Goal: Task Accomplishment & Management: Manage account settings

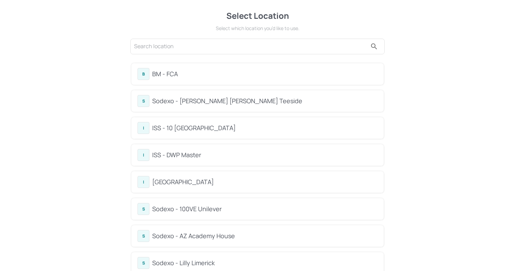
click at [173, 74] on div "BM - FCA" at bounding box center [265, 73] width 226 height 9
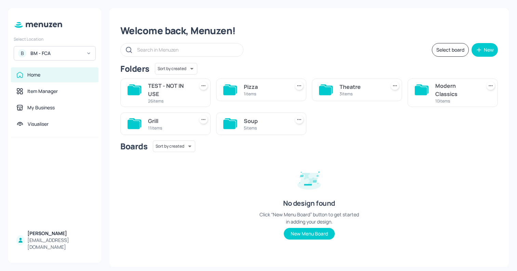
click at [257, 126] on div "5 items" at bounding box center [265, 128] width 43 height 6
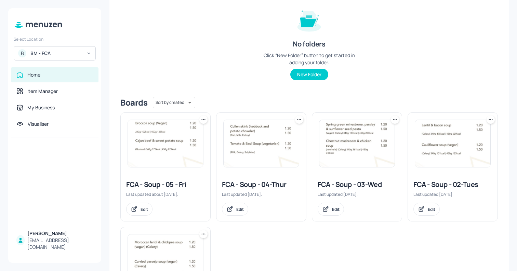
scroll to position [87, 0]
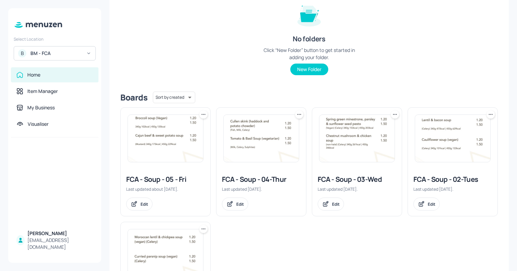
click at [439, 145] on img at bounding box center [452, 138] width 75 height 47
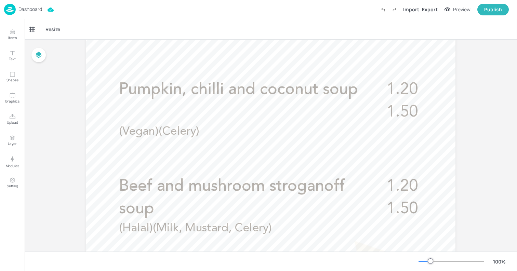
scroll to position [214, 0]
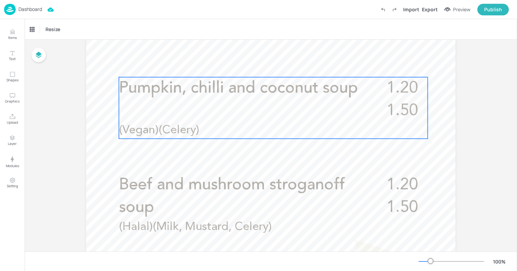
click at [308, 90] on span "Pumpkin, chilli and coconut soup" at bounding box center [238, 88] width 239 height 16
click at [269, 65] on icon "Edit Item" at bounding box center [269, 65] width 6 height 5
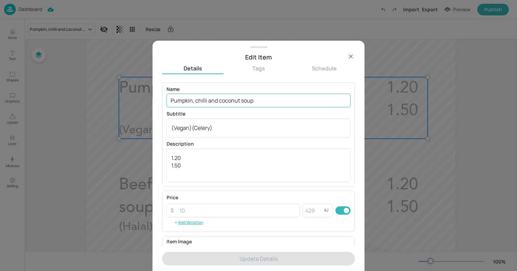
click at [242, 98] on input "Pumpkin, chilli and coconut soup" at bounding box center [259, 101] width 184 height 14
paste input "Sweet potato, coconut and ginger soup (vegan)"
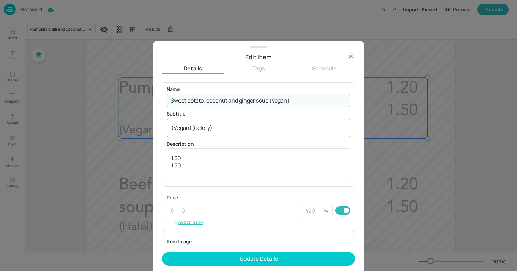
type input "Sweet potato, coconut and ginger soup (vegan)"
click at [241, 126] on textarea "(Vegan)(Celery)" at bounding box center [258, 128] width 175 height 8
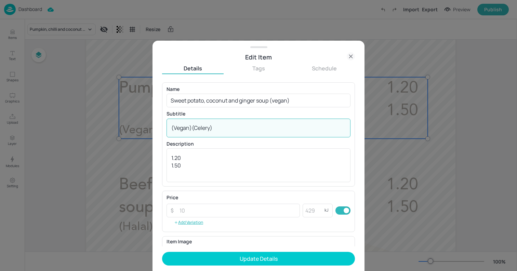
click at [241, 126] on textarea "(Vegan)(Celery)" at bounding box center [258, 128] width 175 height 8
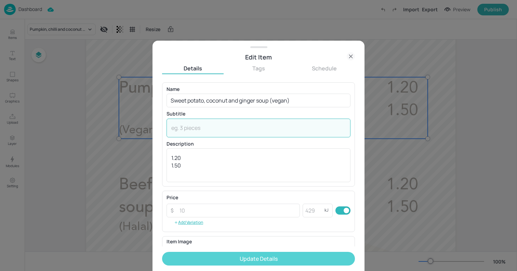
click at [243, 259] on button "Update Details" at bounding box center [258, 259] width 193 height 14
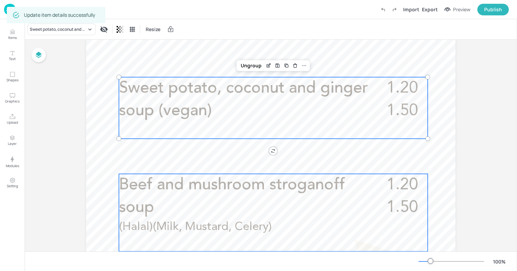
click at [140, 191] on span "Beef and mushroom stroganoff soup" at bounding box center [232, 196] width 226 height 39
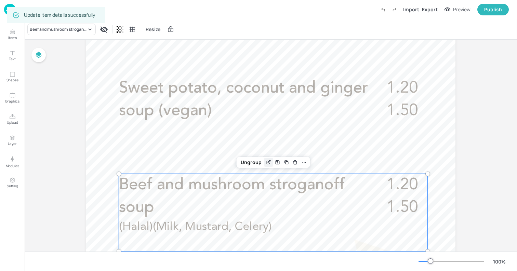
click at [267, 164] on icon "Edit Item" at bounding box center [269, 162] width 6 height 5
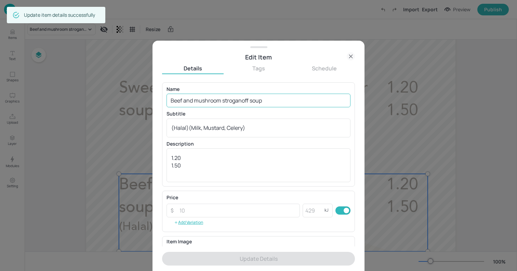
click at [224, 102] on input "Beef and mushroom stroganoff soup" at bounding box center [259, 101] width 184 height 14
paste input "French crab Bouillabaisse with fennel and orange"
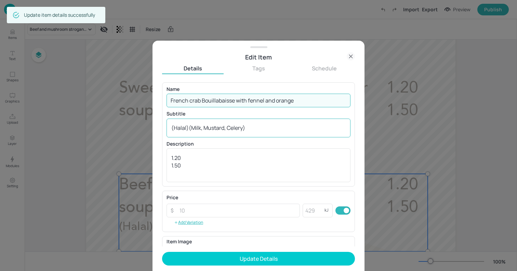
type input "French crab Bouillabaisse with fennel and orange"
click at [233, 125] on textarea "(Halal)(Milk, Mustard, Celery)" at bounding box center [258, 128] width 175 height 8
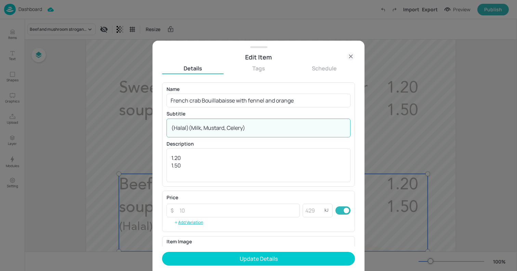
click at [233, 125] on textarea "(Halal)(Milk, Mustard, Celery)" at bounding box center [258, 128] width 175 height 8
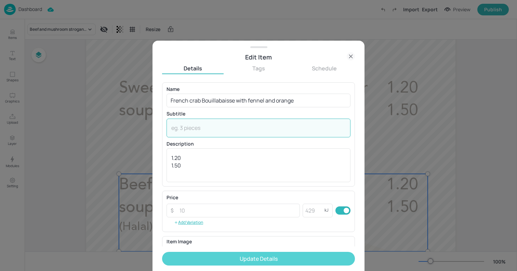
click at [262, 257] on button "Update Details" at bounding box center [258, 259] width 193 height 14
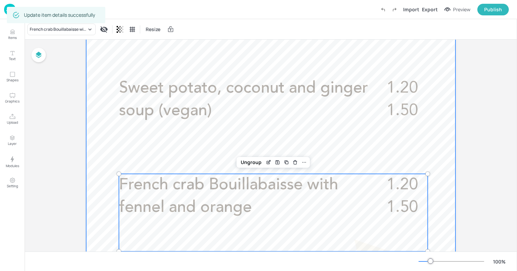
click at [107, 111] on div at bounding box center [271, 176] width 370 height 657
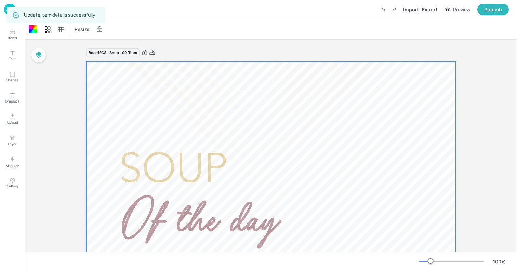
click at [4, 10] on img at bounding box center [10, 9] width 12 height 11
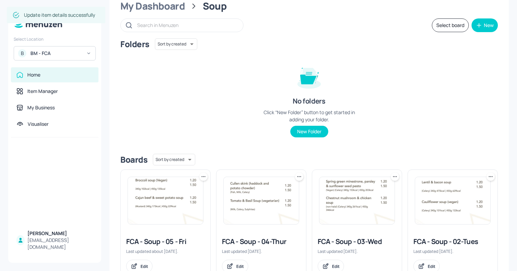
scroll to position [41, 0]
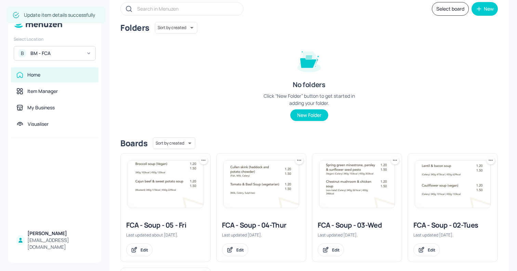
click at [364, 180] on img at bounding box center [357, 184] width 75 height 47
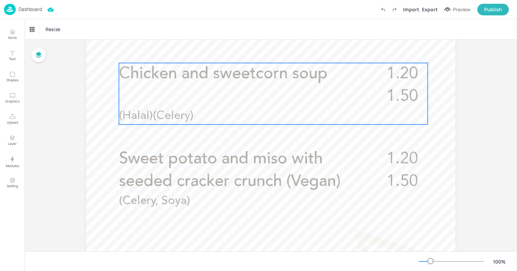
scroll to position [225, 0]
click at [260, 102] on div "1.20 1.50 Chicken and sweetcorn soup (Halal)(Celery)" at bounding box center [273, 93] width 309 height 62
click at [266, 54] on div "Edit Item" at bounding box center [269, 50] width 9 height 9
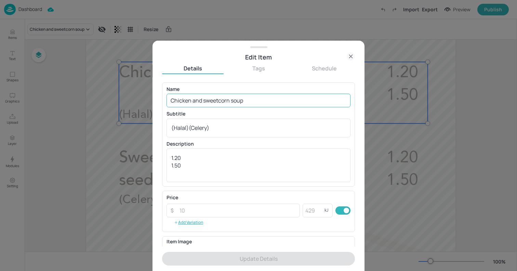
click at [254, 100] on input "Chicken and sweetcorn soup" at bounding box center [259, 101] width 184 height 14
paste input "mushroom soup ([DEMOGRAPHIC_DATA])"
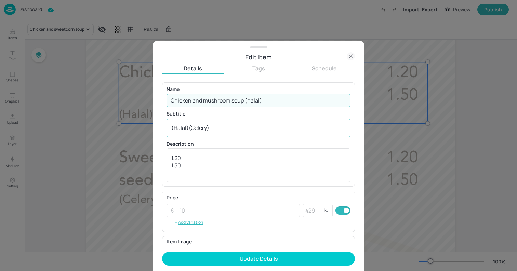
type input "Chicken and mushroom soup (halal)"
click at [228, 133] on div "(Halal)(Celery) x ​" at bounding box center [259, 128] width 184 height 19
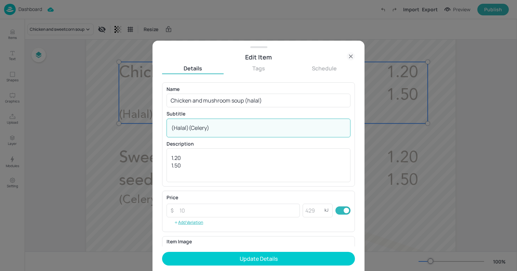
click at [228, 133] on div "(Halal)(Celery) x ​" at bounding box center [259, 128] width 184 height 19
click at [224, 129] on textarea "(Halal)(Celery)" at bounding box center [258, 128] width 175 height 8
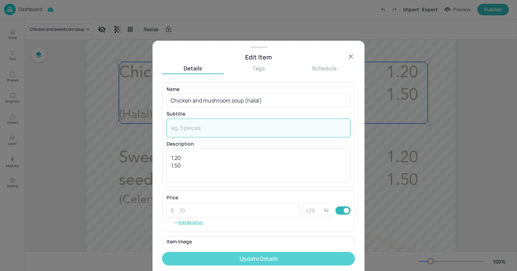
click at [255, 261] on button "Update Details" at bounding box center [258, 259] width 193 height 14
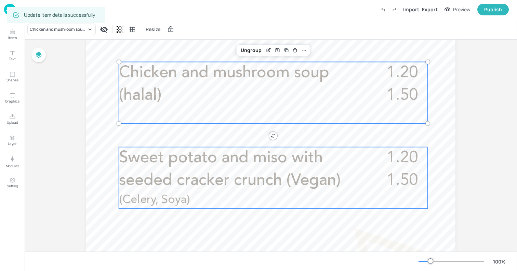
click at [161, 173] on span "Sweet potato and miso with seeded cracker crunch (Vegan)" at bounding box center [230, 169] width 222 height 39
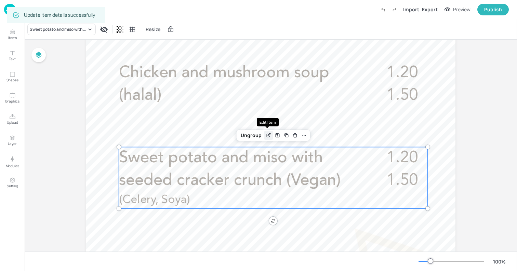
click at [266, 134] on icon "Edit Item" at bounding box center [269, 135] width 6 height 5
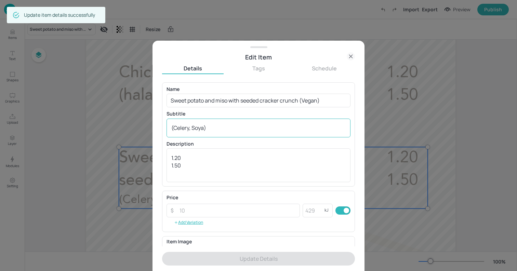
click at [232, 126] on textarea "(Celery, Soya)" at bounding box center [258, 128] width 175 height 8
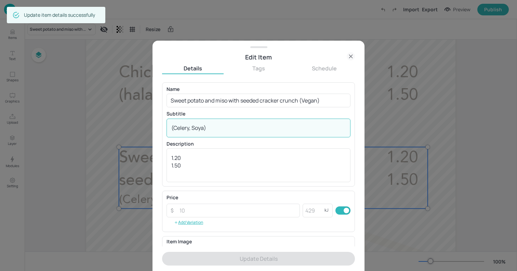
click at [232, 126] on textarea "(Celery, Soya)" at bounding box center [258, 128] width 175 height 8
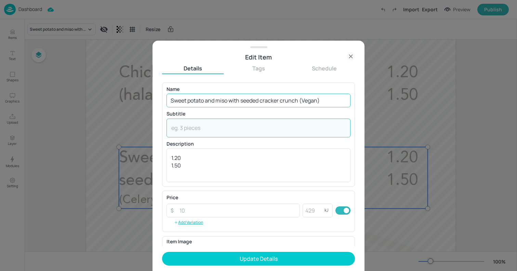
click at [261, 105] on input "Sweet potato and miso with seeded cracker crunch (Vegan)" at bounding box center [259, 101] width 184 height 14
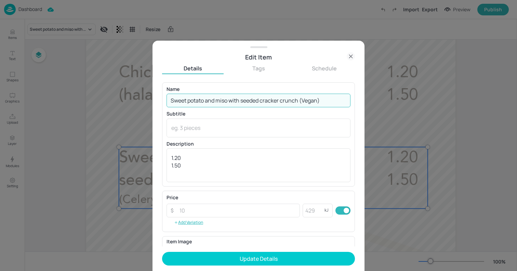
click at [261, 105] on input "Sweet potato and miso with seeded cracker crunch (Vegan)" at bounding box center [259, 101] width 184 height 14
paste input "Chilli pumpkin, quinoa and chestnut mushroom soup topped with puffed quinoa"
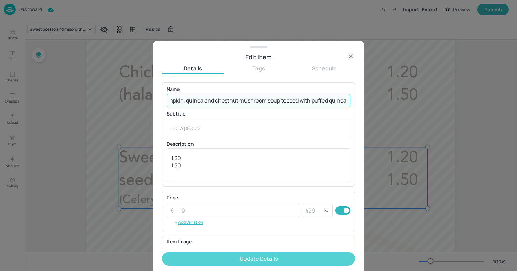
type input "Chilli pumpkin, quinoa and chestnut mushroom soup topped with puffed quinoa"
click at [268, 260] on button "Update Details" at bounding box center [258, 259] width 193 height 14
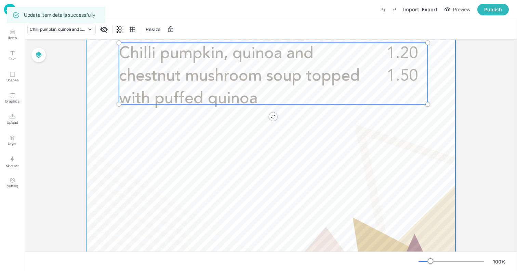
scroll to position [355, 0]
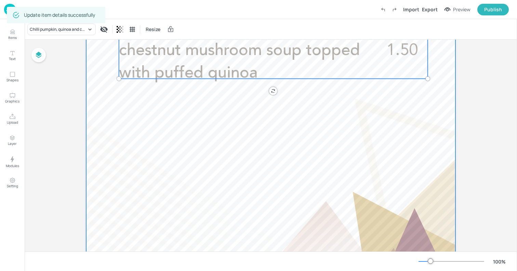
click at [114, 156] on div at bounding box center [271, 35] width 370 height 657
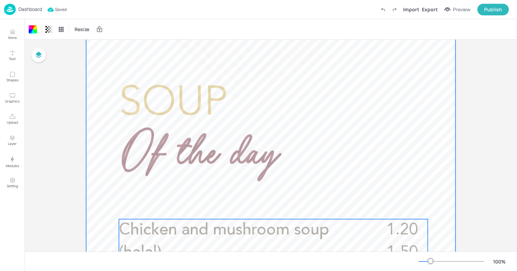
scroll to position [0, 0]
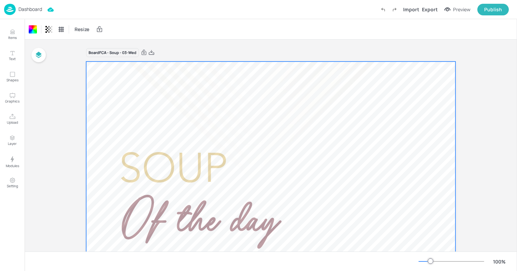
click at [31, 7] on p "Dashboard" at bounding box center [30, 9] width 24 height 5
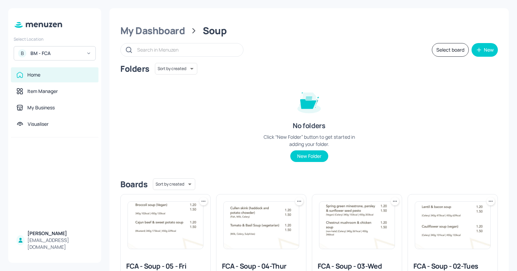
click at [265, 224] on img at bounding box center [261, 225] width 75 height 47
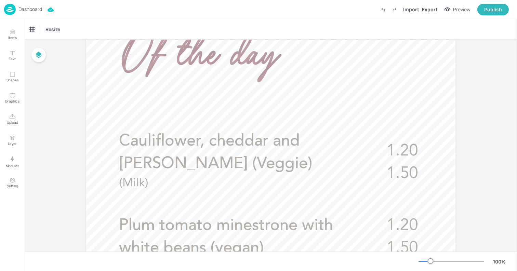
scroll to position [210, 0]
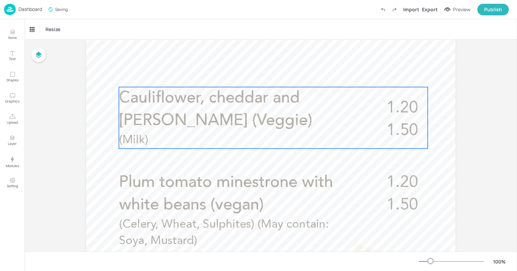
click at [250, 116] on p "Cauliflower, cheddar and [PERSON_NAME] (Veggie)" at bounding box center [240, 109] width 242 height 45
click at [269, 75] on icon "Edit Item" at bounding box center [269, 75] width 6 height 5
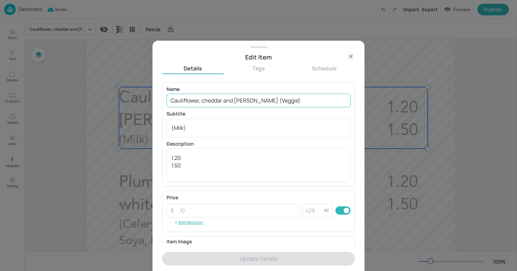
click at [256, 104] on input "Cauliflower, cheddar and [PERSON_NAME] (Veggie)" at bounding box center [259, 101] width 184 height 14
paste input "Hungarian beef, pepper and [PERSON_NAME]"
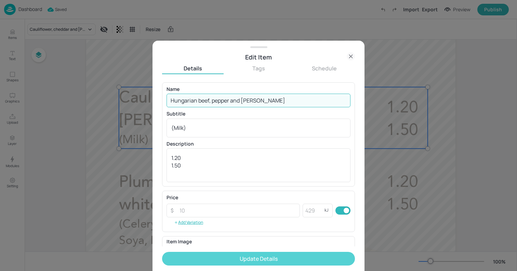
type input "Hungarian beef, pepper and [PERSON_NAME]"
click at [287, 264] on button "Update Details" at bounding box center [258, 259] width 193 height 14
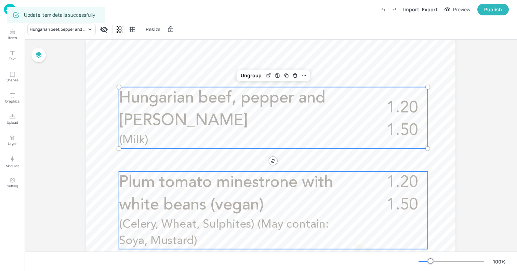
click at [263, 188] on span "Plum tomato minestrone with white beans (vegan)" at bounding box center [226, 194] width 214 height 39
click at [264, 121] on p "Hungarian beef, pepper and [PERSON_NAME]" at bounding box center [240, 109] width 242 height 45
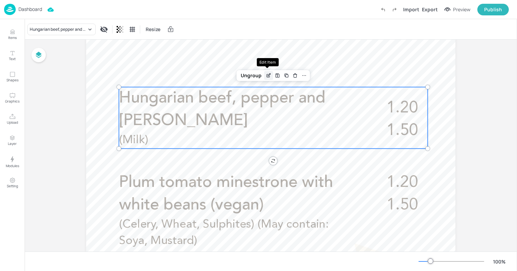
click at [266, 73] on icon "Edit Item" at bounding box center [269, 75] width 6 height 5
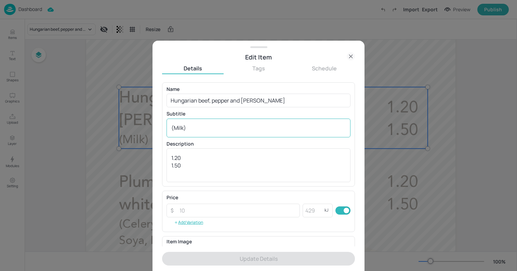
click at [264, 125] on textarea "(Milk)" at bounding box center [258, 128] width 175 height 8
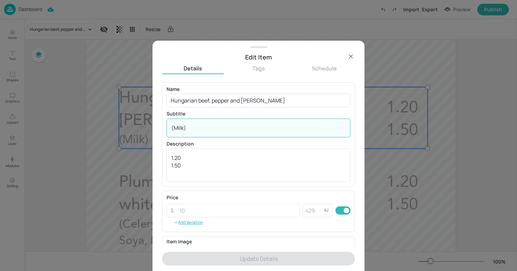
click at [264, 125] on textarea "(Milk)" at bounding box center [258, 128] width 175 height 8
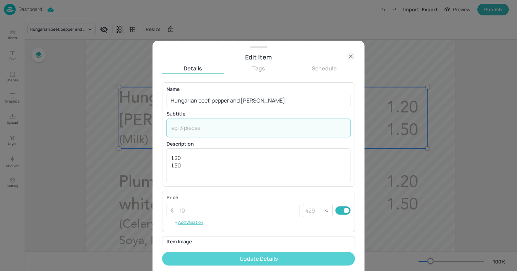
click at [275, 260] on button "Update Details" at bounding box center [258, 259] width 193 height 14
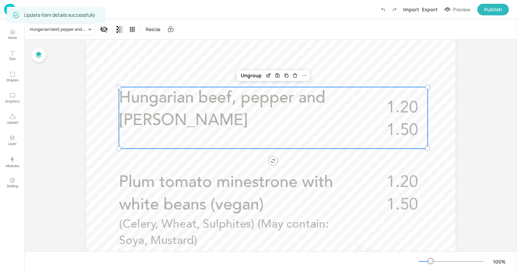
click at [242, 209] on span "Plum tomato minestrone with white beans (vegan)" at bounding box center [226, 194] width 214 height 39
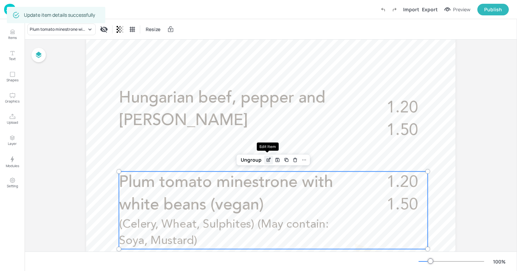
click at [268, 160] on icon "Edit Item" at bounding box center [269, 159] width 6 height 5
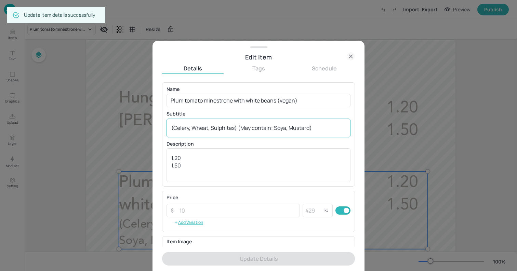
click at [251, 132] on div "(Celery, Wheat, Sulphites) (May contain: Soya, Mustard) x ​" at bounding box center [259, 128] width 184 height 19
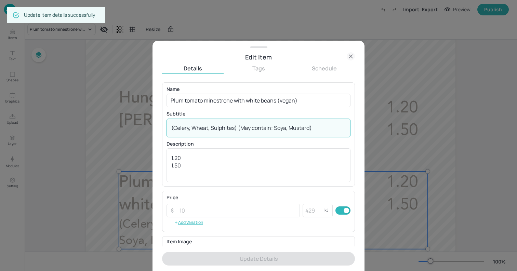
click at [251, 132] on div "(Celery, Wheat, Sulphites) (May contain: Soya, Mustard) x ​" at bounding box center [259, 128] width 184 height 19
click at [250, 128] on textarea "(Celery, Wheat, Sulphites) (May contain: Soya, Mustard)" at bounding box center [258, 128] width 175 height 8
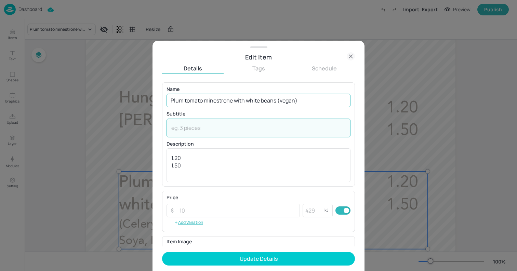
click at [265, 100] on input "Plum tomato minestrone with white beans (vegan)" at bounding box center [259, 101] width 184 height 14
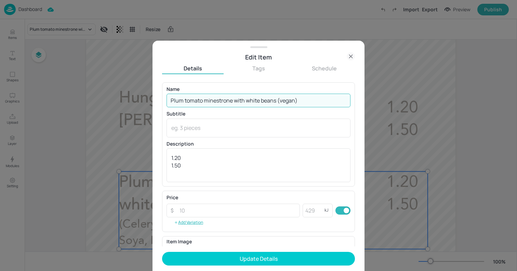
click at [265, 100] on input "Plum tomato minestrone with white beans (vegan)" at bounding box center [259, 101] width 184 height 14
paste input "Cumin seed and parsnip"
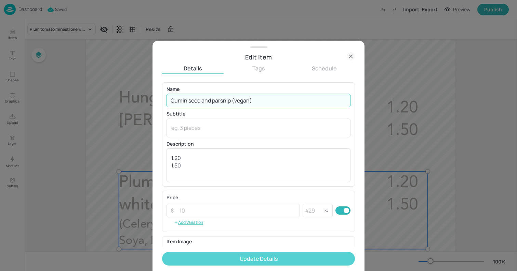
type input "Cumin seed and parsnip (vegan)"
click at [286, 261] on button "Update Details" at bounding box center [258, 259] width 193 height 14
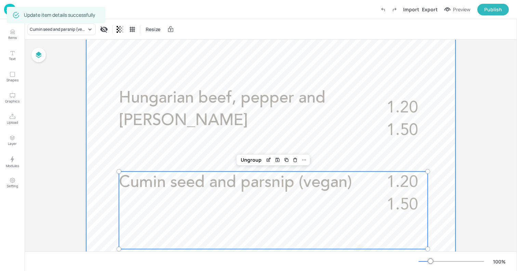
click at [102, 117] on div at bounding box center [271, 180] width 370 height 657
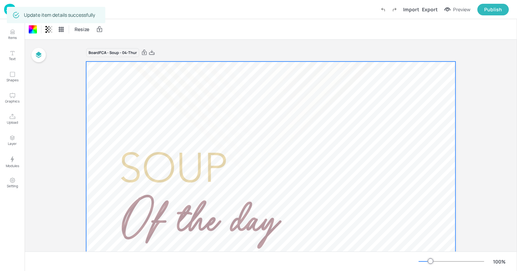
click at [4, 11] on img at bounding box center [10, 9] width 12 height 11
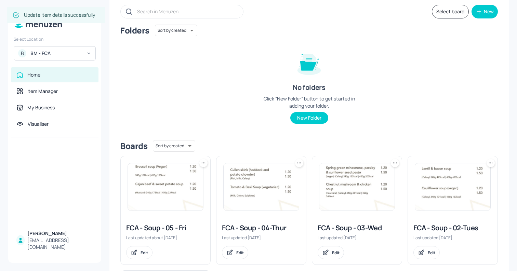
scroll to position [53, 0]
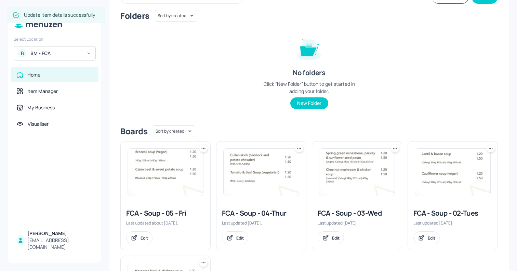
click at [171, 180] on img at bounding box center [165, 172] width 75 height 47
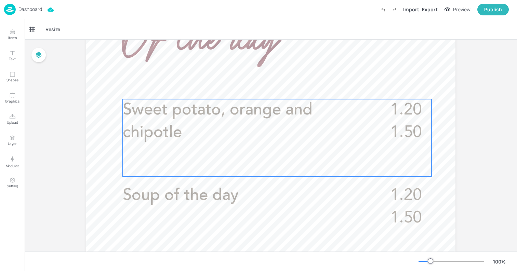
scroll to position [201, 0]
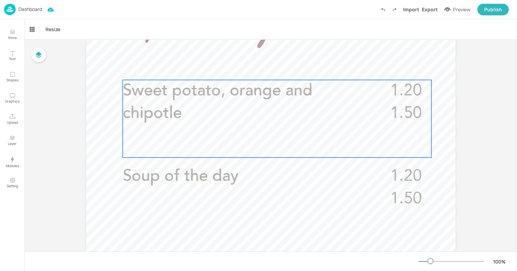
click at [249, 116] on p "Sweet potato, orange and chipotle" at bounding box center [244, 102] width 242 height 45
click at [271, 70] on icon "Edit Item" at bounding box center [272, 68] width 3 height 3
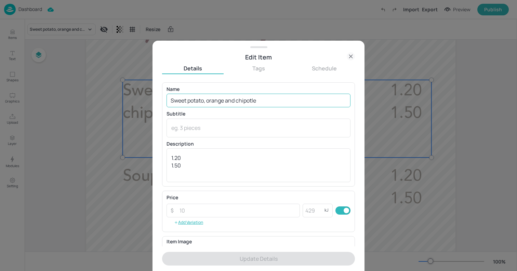
click at [275, 101] on input "Sweet potato, orange and chipotle" at bounding box center [259, 101] width 184 height 14
paste input "Fennel, celery, leek and kale (vegan)"
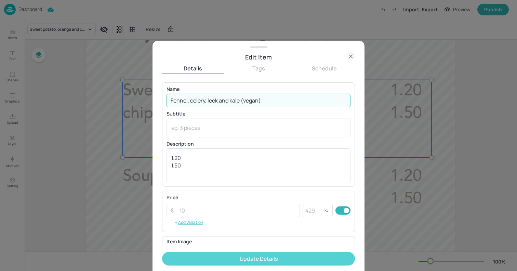
type input "Fennel, celery, leek and kale (vegan)"
click at [288, 255] on button "Update Details" at bounding box center [258, 259] width 193 height 14
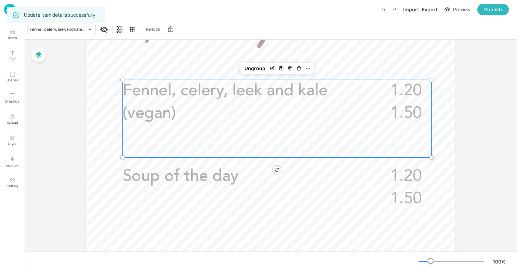
click at [104, 80] on div at bounding box center [271, 189] width 370 height 657
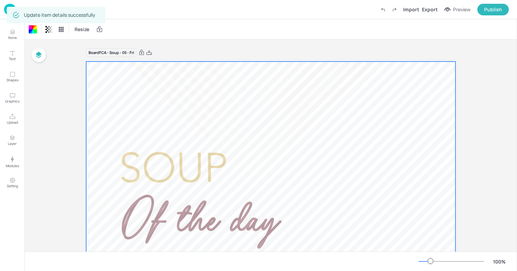
click at [4, 10] on img at bounding box center [10, 9] width 12 height 11
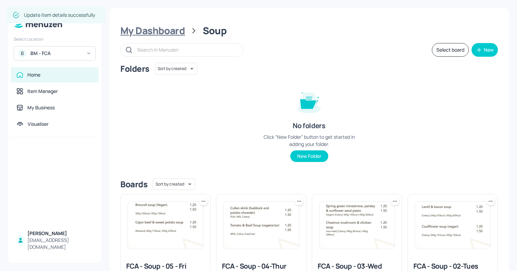
click at [168, 25] on div "My Dashboard" at bounding box center [152, 31] width 65 height 12
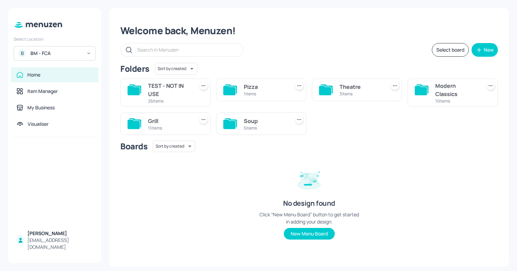
click at [451, 96] on div "Modern Classics" at bounding box center [457, 90] width 43 height 16
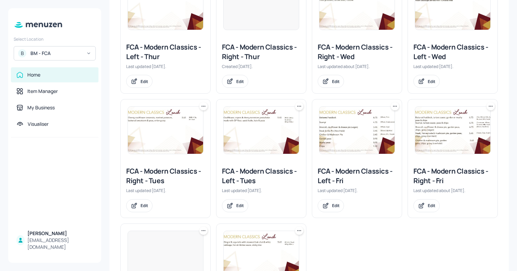
scroll to position [221, 0]
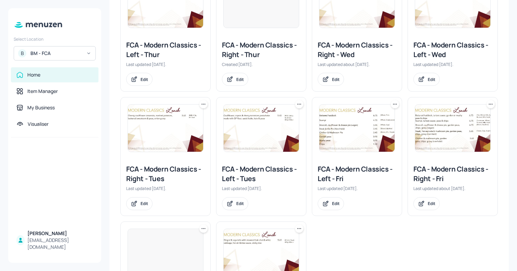
click at [179, 138] on img at bounding box center [165, 128] width 75 height 47
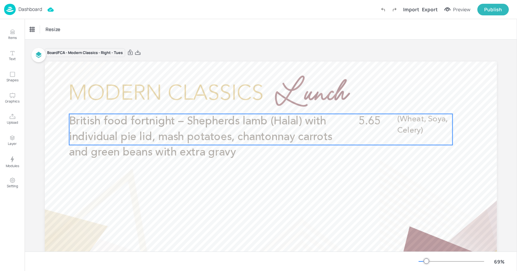
click at [191, 138] on span "British food fortnight – Shepherds lamb (Halal) with individual pie lid, mash p…" at bounding box center [200, 137] width 263 height 42
click at [258, 105] on div "Edit Item" at bounding box center [256, 102] width 9 height 9
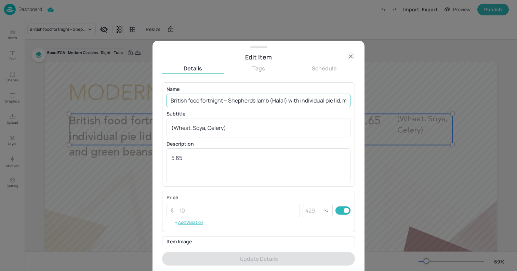
click at [285, 102] on input "British food fortnight – Shepherds lamb (Halal) with individual pie lid, mash p…" at bounding box center [259, 101] width 184 height 14
paste input "Coq au vin - Slow cooked chicken in red wine with, pancetta, baby onions and mu…"
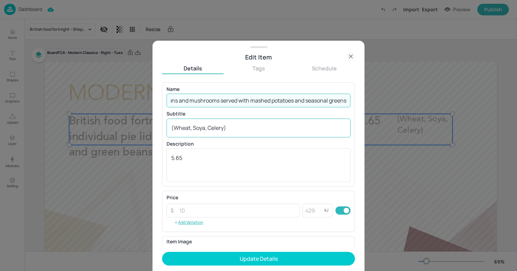
type input "Coq au vin - Slow cooked chicken in red wine with, pancetta, baby onions and mu…"
click at [260, 122] on div "(Wheat, Soya, Celery) x ​" at bounding box center [259, 128] width 184 height 19
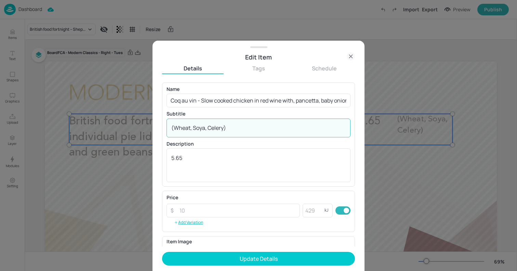
click at [260, 122] on div "(Wheat, Soya, Celery) x ​" at bounding box center [259, 128] width 184 height 19
click at [237, 131] on textarea "(Wheat, Soya, Celery)" at bounding box center [258, 128] width 175 height 8
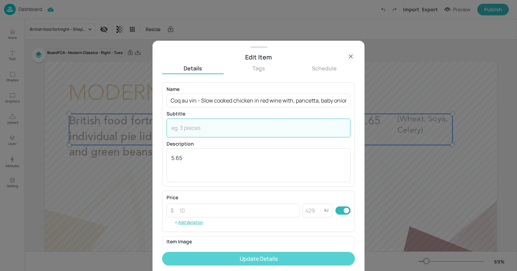
click at [287, 260] on button "Update Details" at bounding box center [258, 259] width 193 height 14
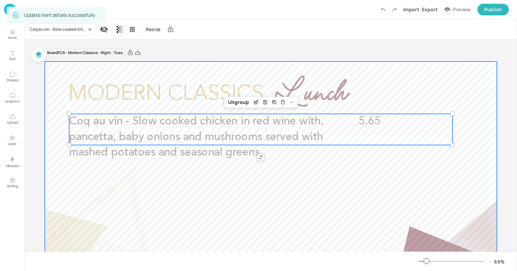
click at [52, 120] on div at bounding box center [271, 189] width 452 height 255
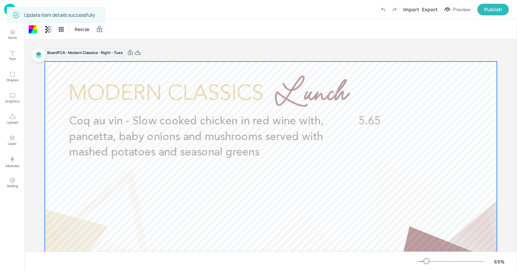
click at [5, 10] on img at bounding box center [10, 9] width 12 height 11
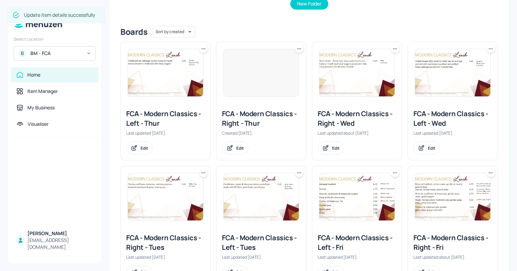
scroll to position [307, 0]
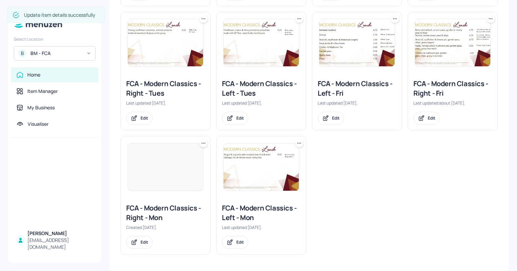
click at [239, 40] on img at bounding box center [261, 42] width 75 height 47
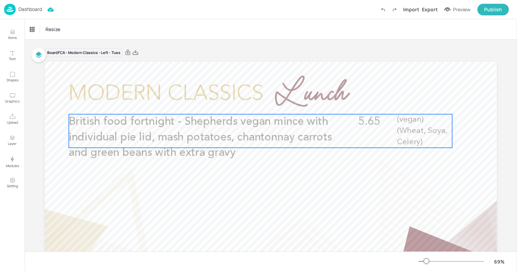
click at [229, 137] on span "British food fortnight - Shepherds vegan mince with individual pie lid, mash po…" at bounding box center [200, 137] width 263 height 42
click at [252, 106] on div "Edit Item" at bounding box center [256, 102] width 9 height 9
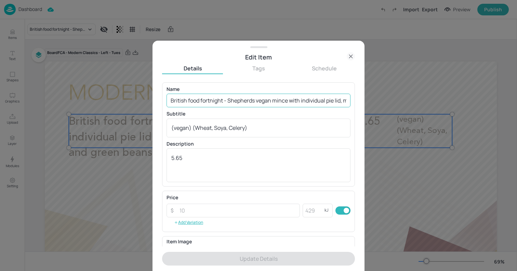
click at [227, 97] on input "British food fortnight - Shepherds vegan mince with individual pie lid, mash po…" at bounding box center [259, 101] width 184 height 14
paste input "Coq au vin (vegan) - White bean in red wine sauce with baby onions and mushroom…"
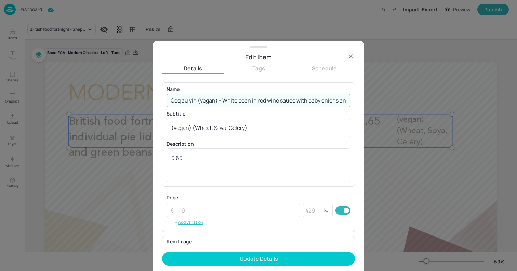
scroll to position [0, 165]
type input "Coq au vin (vegan) - White bean in red wine sauce with baby onions and mushroom…"
click at [234, 126] on textarea "(vegan) (Wheat, Soya, Celery)" at bounding box center [258, 128] width 175 height 8
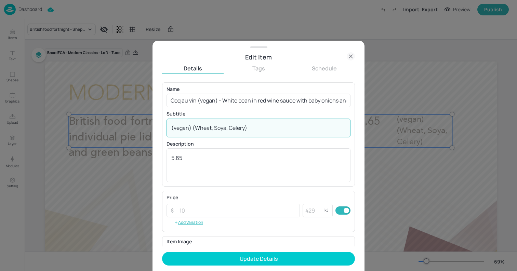
click at [234, 126] on textarea "(vegan) (Wheat, Soya, Celery)" at bounding box center [258, 128] width 175 height 8
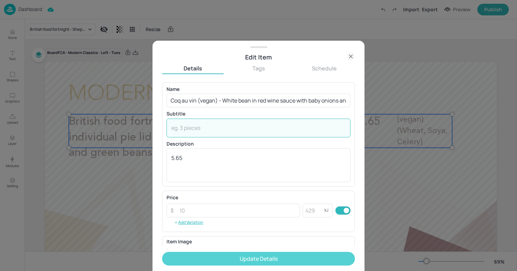
click at [264, 255] on button "Update Details" at bounding box center [258, 259] width 193 height 14
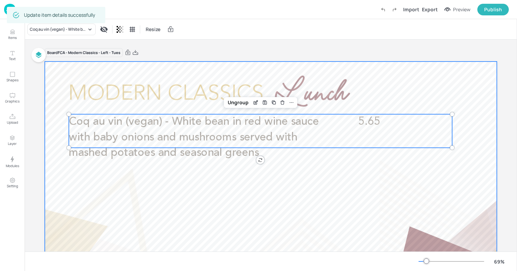
click at [55, 66] on div at bounding box center [271, 189] width 452 height 255
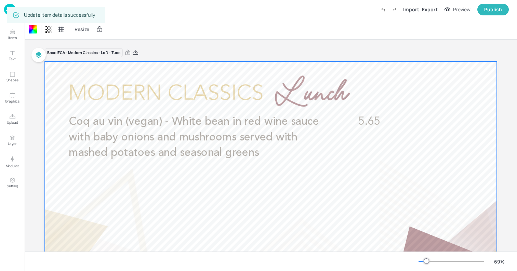
click at [4, 8] on img at bounding box center [10, 9] width 12 height 11
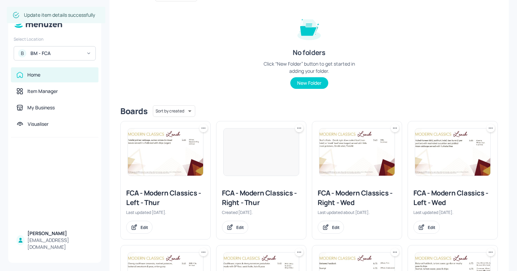
scroll to position [77, 0]
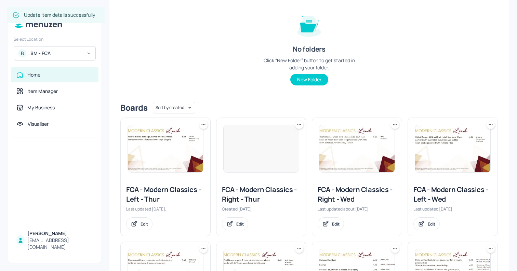
click at [367, 167] on img at bounding box center [357, 148] width 75 height 47
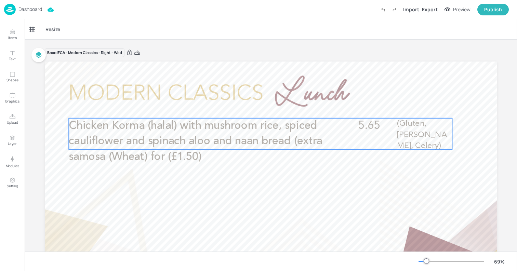
click at [268, 141] on span "Chicken Korma (halal) with mushroom rice, spiced cauliflower and spinach aloo a…" at bounding box center [196, 141] width 254 height 42
click at [17, 11] on div "Dashboard" at bounding box center [23, 9] width 38 height 11
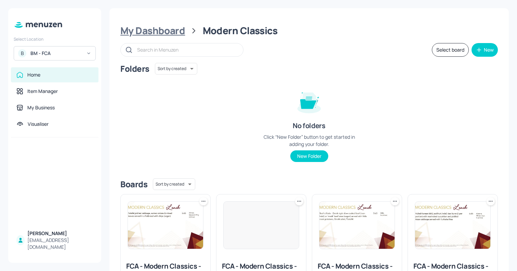
click at [169, 34] on div "My Dashboard" at bounding box center [152, 31] width 65 height 12
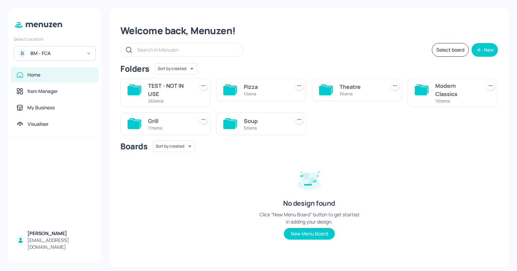
click at [161, 129] on div "11 items" at bounding box center [169, 128] width 43 height 6
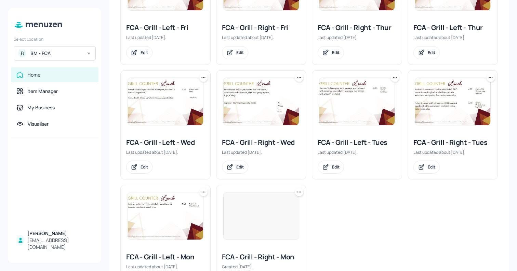
scroll to position [183, 0]
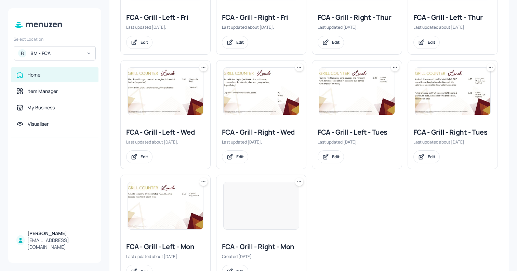
click at [441, 107] on img at bounding box center [452, 91] width 75 height 47
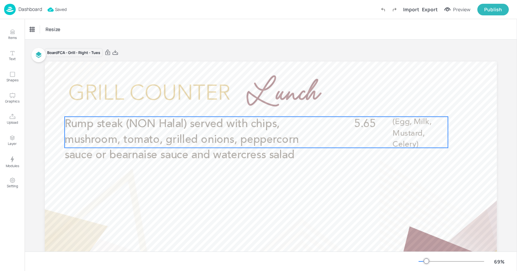
click at [208, 130] on p "Rump steak (NON Halal) served with chips, mushroom, tomato, grilled onions, pep…" at bounding box center [193, 140] width 256 height 47
click at [250, 105] on icon "Edit Item" at bounding box center [252, 104] width 6 height 5
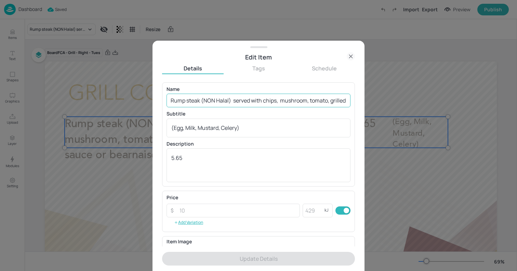
click at [271, 102] on input "Rump steak (NON Halal) served with chips, mushroom, tomato, grilled onions, pep…" at bounding box center [259, 101] width 184 height 14
paste input "Sliced [PERSON_NAME] (halal) on a flat bread served with garlic sauce, chilli s…"
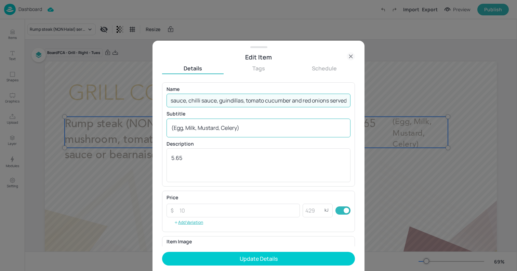
type input "Sliced [PERSON_NAME] (halal) on a flat bread served with garlic sauce, chilli s…"
click at [255, 123] on div "(Egg, Milk, Mustard, Celery) x ​" at bounding box center [259, 128] width 184 height 19
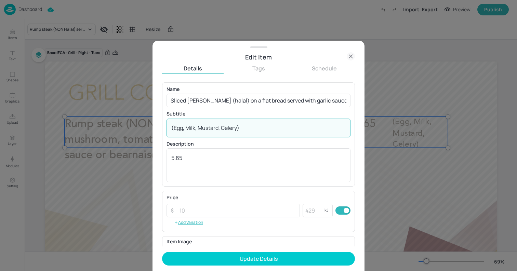
click at [255, 123] on div "(Egg, Milk, Mustard, Celery) x ​" at bounding box center [259, 128] width 184 height 19
click at [248, 130] on textarea "(Egg, Milk, Mustard, Celery)" at bounding box center [258, 128] width 175 height 8
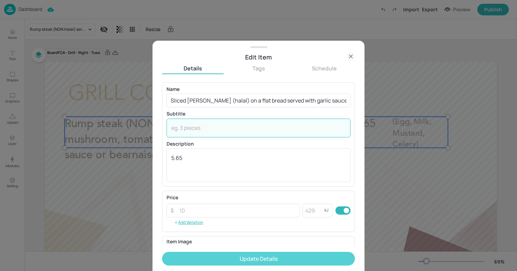
click at [249, 258] on button "Update Details" at bounding box center [258, 259] width 193 height 14
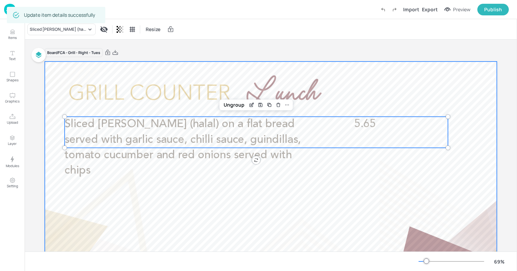
click at [55, 79] on div at bounding box center [271, 189] width 452 height 255
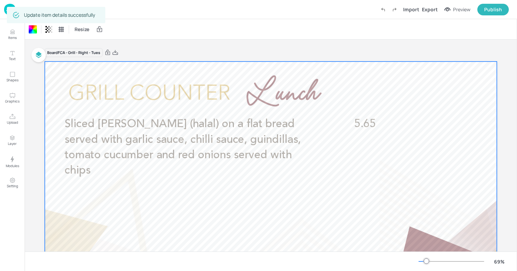
click at [4, 10] on img at bounding box center [10, 9] width 12 height 11
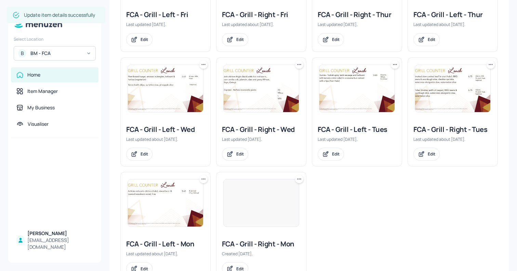
scroll to position [182, 0]
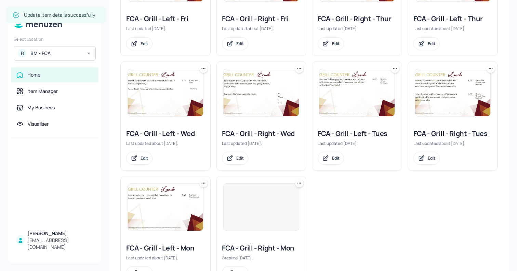
click at [376, 95] on img at bounding box center [357, 92] width 75 height 47
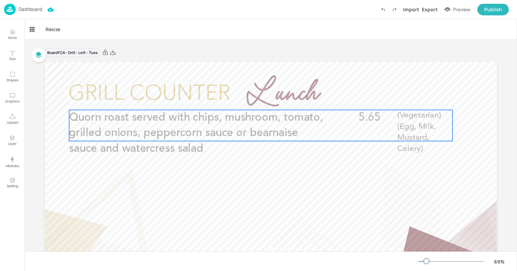
click at [238, 130] on span "Quorn roast served with chips, mushroom, tomato, grilled onions, peppercorn sau…" at bounding box center [196, 133] width 254 height 42
click at [255, 102] on div "Edit Item" at bounding box center [256, 98] width 9 height 9
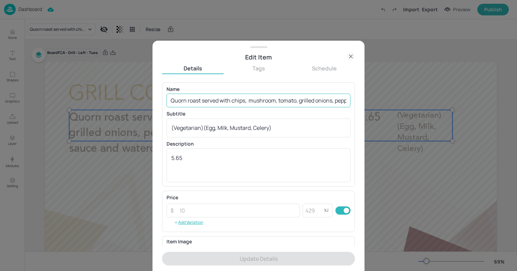
click at [220, 99] on input "Quorn roast served with chips, mushroom, tomato, grilled onions, peppercorn sau…" at bounding box center [259, 101] width 184 height 14
paste input "Sliced vegan [PERSON_NAME] on a flat bread served with garlic sauce, chilli sau…"
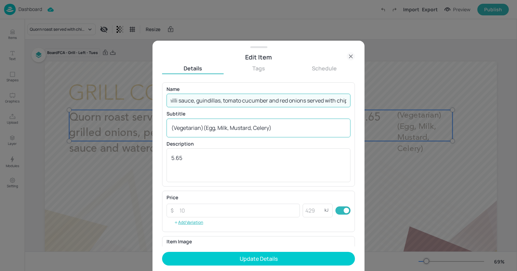
type input "Sliced vegan [PERSON_NAME] on a flat bread served with garlic sauce, chilli sau…"
click at [230, 130] on textarea "(Vegetarian)(Egg, Milk, Mustard, Celery)" at bounding box center [258, 128] width 175 height 8
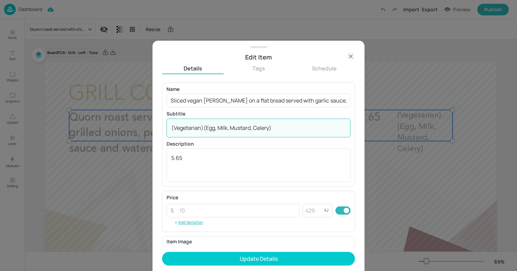
click at [230, 130] on textarea "(Vegetarian)(Egg, Milk, Mustard, Celery)" at bounding box center [258, 128] width 175 height 8
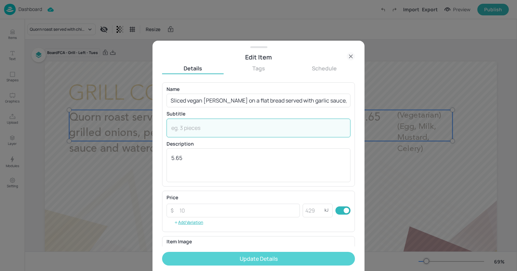
click at [257, 253] on button "Update Details" at bounding box center [258, 259] width 193 height 14
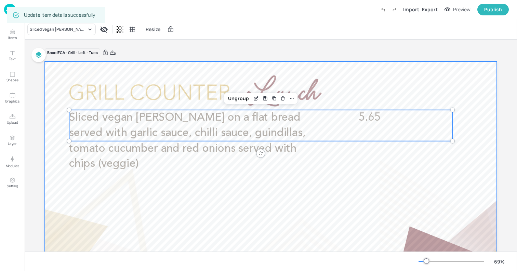
click at [51, 77] on div at bounding box center [271, 189] width 452 height 255
click at [228, 119] on span "Sliced vegan [PERSON_NAME] on a flat bread served with garlic sauce, chilli sau…" at bounding box center [187, 140] width 236 height 57
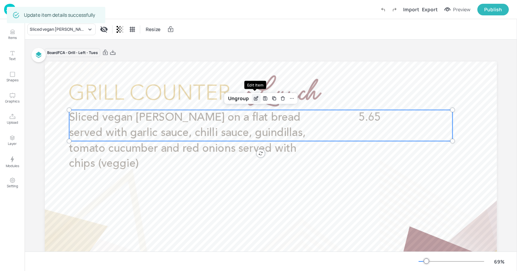
click at [252, 96] on div "Edit Item" at bounding box center [256, 98] width 9 height 9
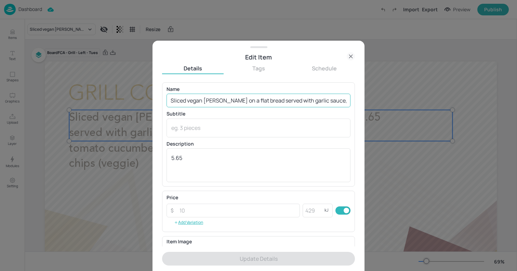
click at [291, 103] on input "Sliced vegan [PERSON_NAME] on a flat bread served with garlic sauce, chilli sau…" at bounding box center [259, 101] width 184 height 14
paste input "BHM - Mac 'n' cheese bar: BBQ pulled Jackfruit served with mac 'n' cheese, cris…"
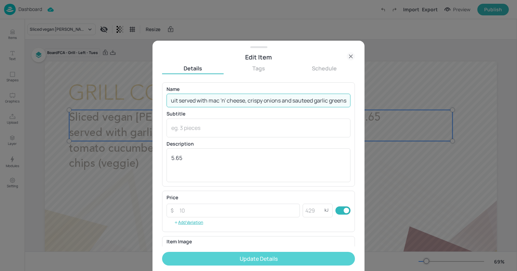
type input "BHM - Mac 'n' cheese bar: BBQ pulled Jackfruit served with mac 'n' cheese, cris…"
click at [291, 257] on button "Update Details" at bounding box center [258, 259] width 193 height 14
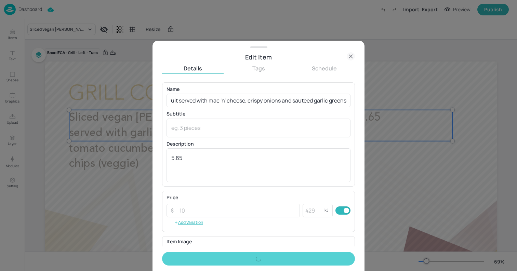
scroll to position [0, 0]
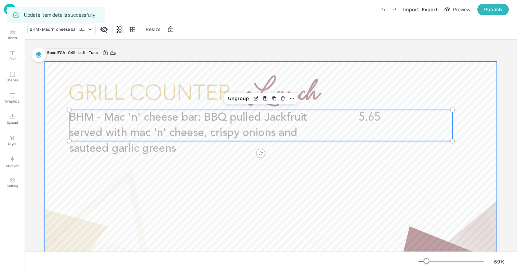
click at [51, 70] on div at bounding box center [271, 189] width 452 height 255
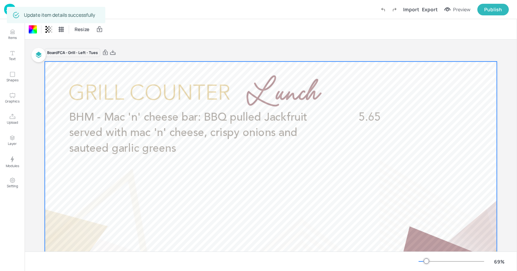
click at [5, 10] on img at bounding box center [10, 9] width 12 height 11
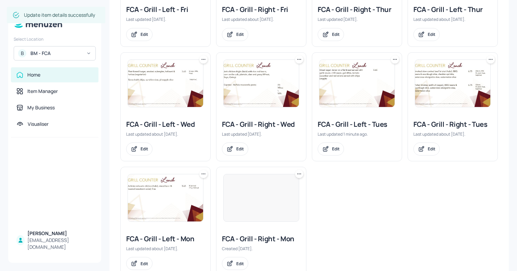
scroll to position [196, 0]
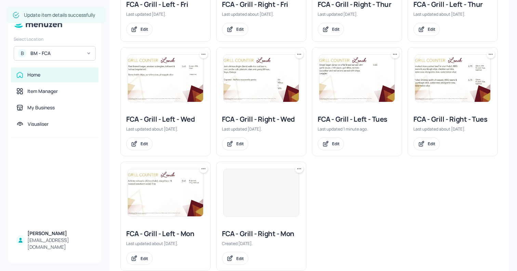
click at [416, 84] on img at bounding box center [452, 78] width 75 height 47
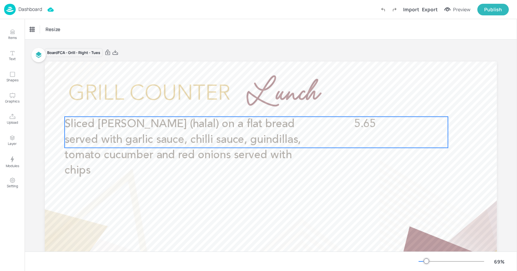
click at [128, 141] on span "Sliced [PERSON_NAME] (halal) on a flat bread served with garlic sauce, chilli s…" at bounding box center [183, 147] width 236 height 57
click at [249, 103] on icon "Edit Item" at bounding box center [252, 104] width 6 height 5
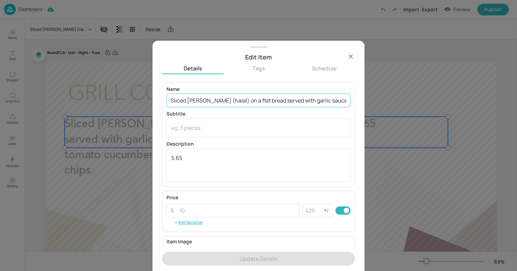
click at [266, 103] on input "Sliced [PERSON_NAME] (halal) on a flat bread served with garlic sauce, chilli s…" at bounding box center [259, 101] width 184 height 14
paste input "BHM - Mac 'n' cheese bar: Pulled BBQ pork or Pulled buffalo chicken (halal) wit…"
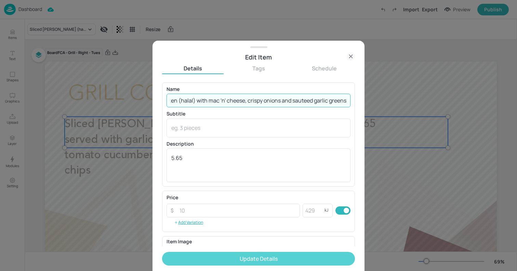
type input "BHM - Mac 'n' cheese bar: Pulled BBQ pork or Pulled buffalo chicken (halal) wit…"
click at [297, 258] on button "Update Details" at bounding box center [258, 259] width 193 height 14
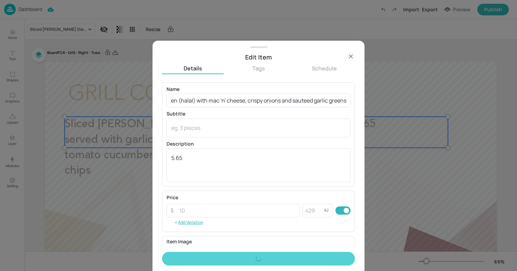
scroll to position [0, 0]
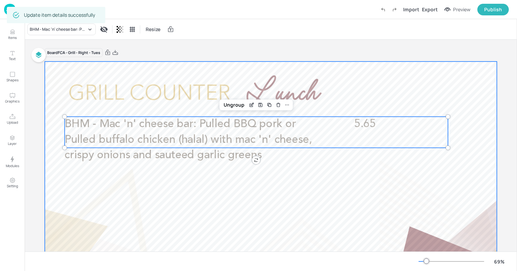
click at [55, 72] on div at bounding box center [271, 189] width 452 height 255
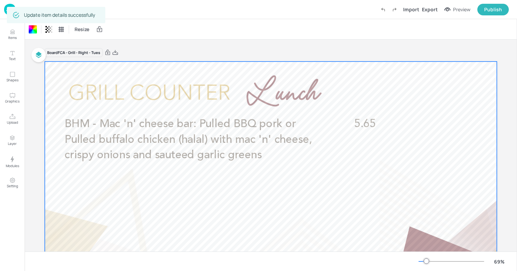
click at [6, 10] on img at bounding box center [10, 9] width 12 height 11
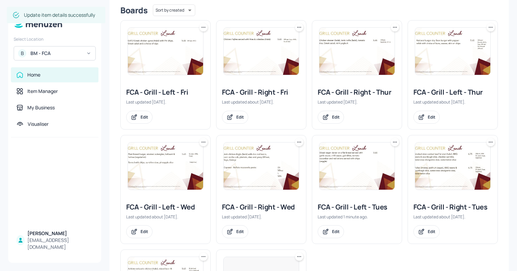
scroll to position [113, 0]
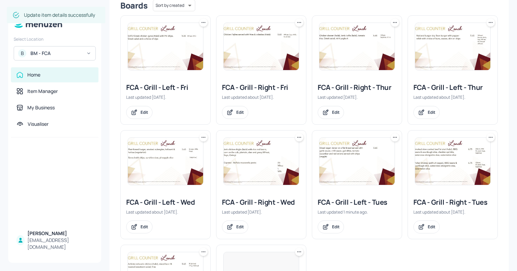
click at [253, 165] on img at bounding box center [261, 161] width 75 height 47
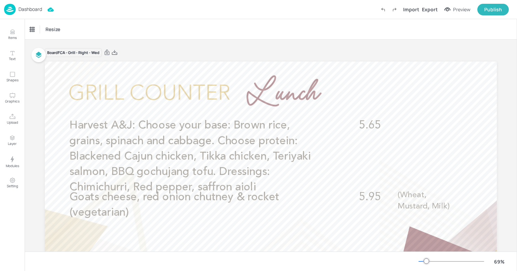
click at [34, 9] on p "Dashboard" at bounding box center [30, 9] width 24 height 5
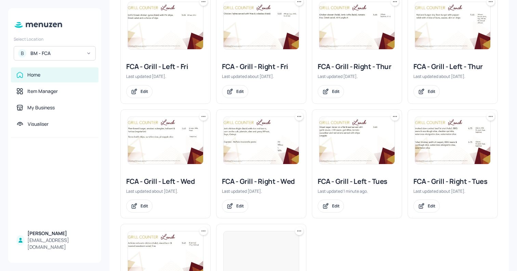
scroll to position [144, 0]
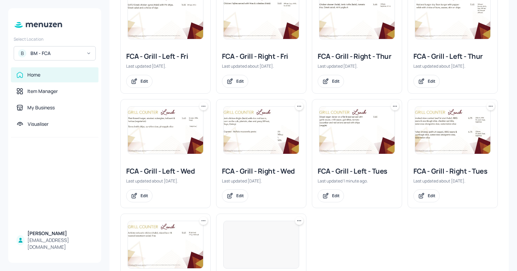
drag, startPoint x: 499, startPoint y: 126, endPoint x: 491, endPoint y: 127, distance: 8.0
click at [499, 126] on div "My Dashboard Grill Select board New Folders Sort by created id ​ TEST - NOT IN …" at bounding box center [310, 101] width 400 height 475
click at [442, 129] on img at bounding box center [452, 130] width 75 height 47
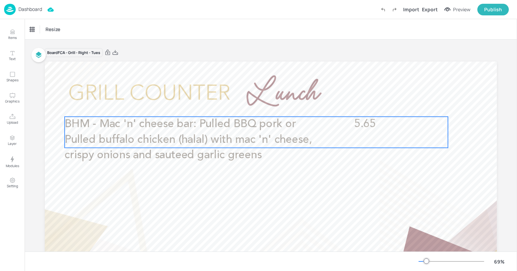
click at [296, 127] on p "BHM - Mac 'n' cheese bar: Pulled BBQ pork or Pulled buffalo chicken (halal) wit…" at bounding box center [193, 140] width 256 height 47
click at [251, 105] on icon "Edit Item" at bounding box center [252, 104] width 3 height 3
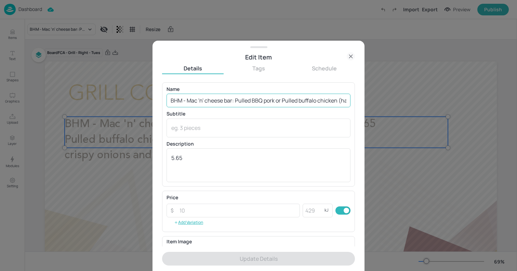
click at [235, 105] on input "BHM - Mac 'n' cheese bar: Pulled BBQ pork or Pulled buffalo chicken (halal) wit…" at bounding box center [259, 101] width 184 height 14
paste input "Sliced [PERSON_NAME] (halal) on a flat bread served with garlic sauce, chilli s…"
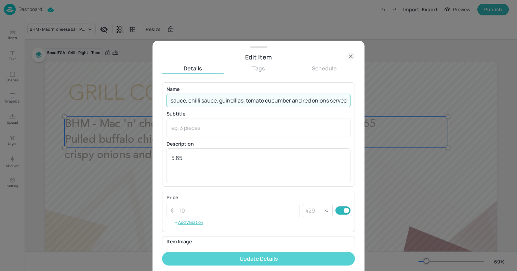
type input "Sliced [PERSON_NAME] (halal) on a flat bread served with garlic sauce, chilli s…"
click at [263, 256] on button "Update Details" at bounding box center [258, 259] width 193 height 14
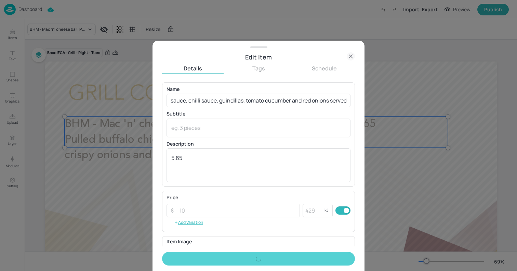
scroll to position [0, 0]
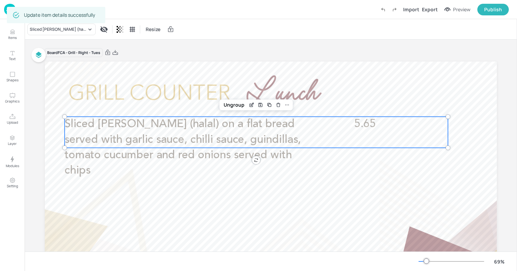
click at [79, 74] on div at bounding box center [271, 189] width 452 height 255
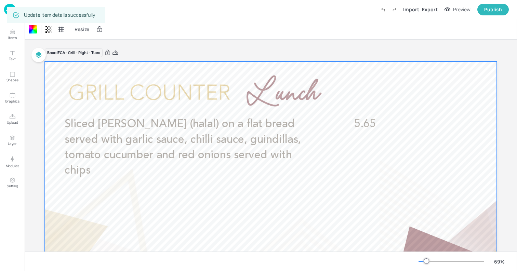
click at [7, 10] on div "Update item details successfully" at bounding box center [56, 15] width 99 height 16
click at [6, 11] on img at bounding box center [10, 9] width 12 height 11
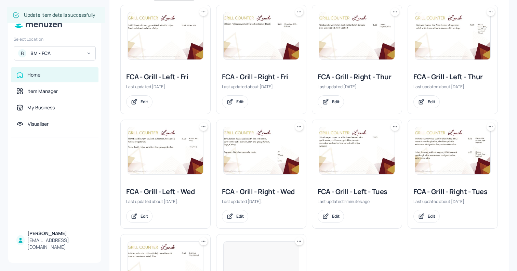
scroll to position [138, 0]
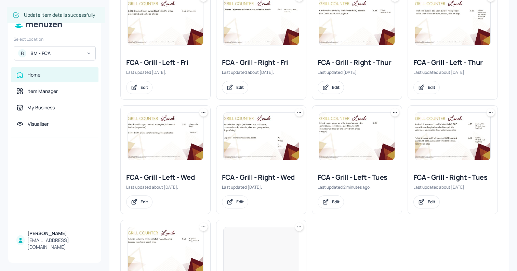
click at [359, 140] on img at bounding box center [357, 136] width 75 height 47
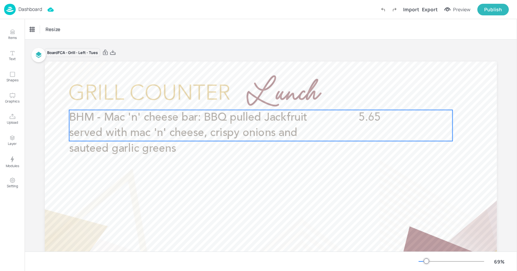
click at [239, 118] on span "BHM - Mac 'n' cheese bar: BBQ pulled Jackfruit served with mac 'n' cheese, cris…" at bounding box center [188, 133] width 239 height 42
click at [255, 100] on icon "Edit Item" at bounding box center [256, 98] width 3 height 3
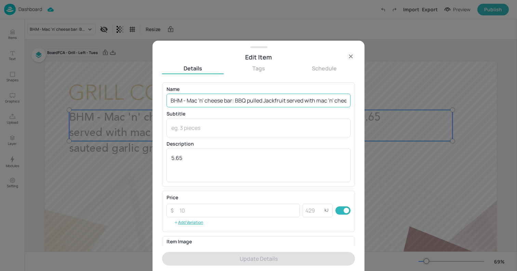
click at [228, 98] on input "BHM - Mac 'n' cheese bar: BBQ pulled Jackfruit served with mac 'n' cheese, cris…" at bounding box center [259, 101] width 184 height 14
paste input "Sliced vegan [PERSON_NAME] on a flat bread served with garlic sauce, chilli sau…"
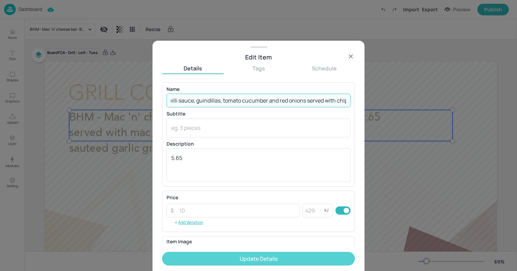
type input "Sliced vegan [PERSON_NAME] on a flat bread served with garlic sauce, chilli sau…"
click at [248, 261] on button "Update Details" at bounding box center [258, 259] width 193 height 14
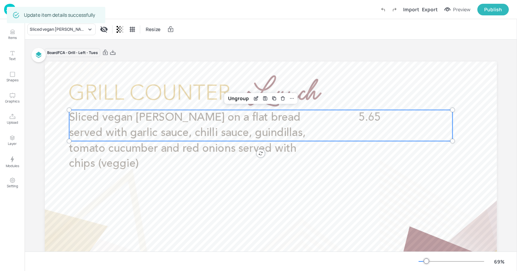
click at [64, 70] on div at bounding box center [271, 189] width 452 height 255
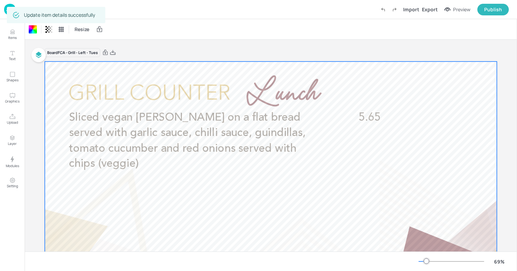
click at [5, 10] on img at bounding box center [10, 9] width 12 height 11
click at [3, 10] on div "Dashboard Saved Import Export Preview Publish" at bounding box center [258, 9] width 517 height 19
click at [5, 10] on img at bounding box center [10, 9] width 12 height 11
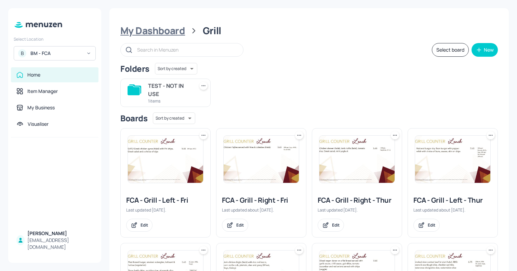
click at [155, 27] on div "My Dashboard" at bounding box center [152, 31] width 65 height 12
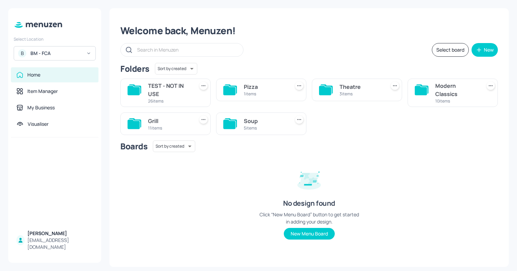
click at [438, 91] on div "Modern Classics" at bounding box center [457, 90] width 43 height 16
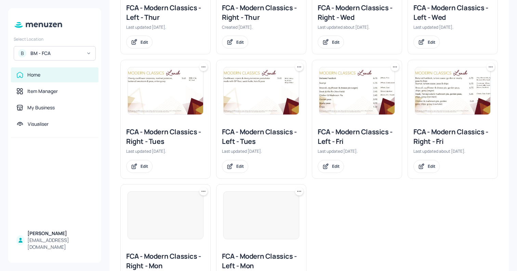
scroll to position [266, 0]
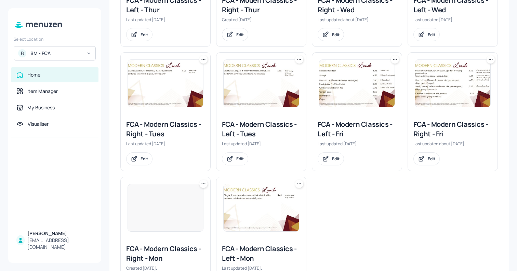
click at [179, 83] on img at bounding box center [165, 83] width 75 height 47
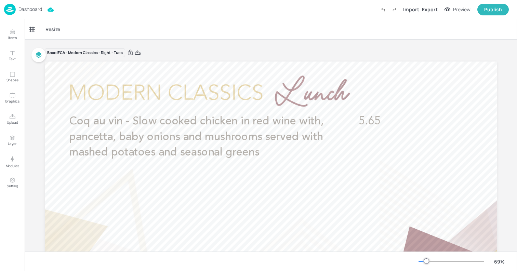
click at [34, 13] on div "Dashboard" at bounding box center [23, 9] width 38 height 11
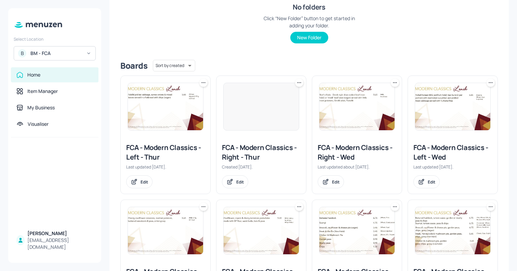
scroll to position [124, 0]
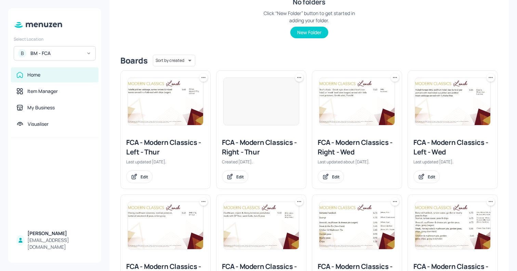
click at [353, 103] on img at bounding box center [357, 101] width 75 height 47
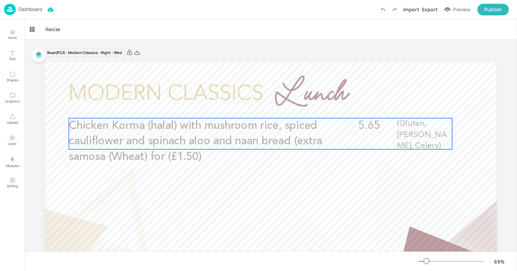
click at [277, 136] on span "Chicken Korma (halal) with mushroom rice, spiced cauliflower and spinach aloo a…" at bounding box center [196, 141] width 254 height 42
click at [254, 106] on icon "Edit Item" at bounding box center [256, 106] width 6 height 5
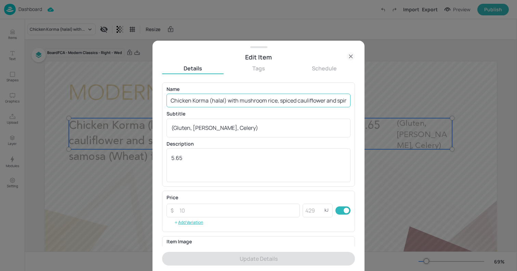
click at [245, 102] on input "Chicken Korma (halal) with mushroom rice, spiced cauliflower and spinach aloo a…" at bounding box center [259, 101] width 184 height 14
paste input "Lamb massaman - Fragrant red coconut [PERSON_NAME] with slow cooked lamb (halal…"
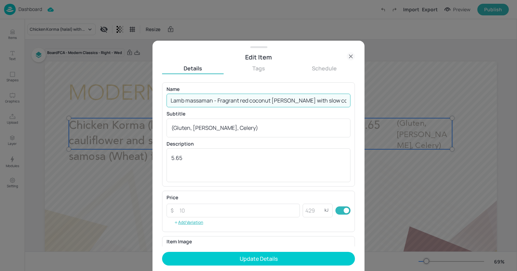
scroll to position [0, 278]
type input "Lamb massaman - Fragrant red coconut [PERSON_NAME] with slow cooked lamb (halal…"
click at [236, 130] on textarea "(Gluten, [PERSON_NAME], Celery)" at bounding box center [258, 128] width 175 height 8
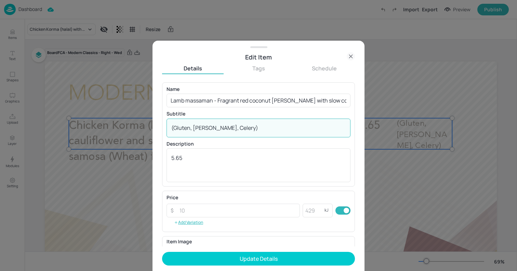
click at [236, 130] on textarea "(Gluten, [PERSON_NAME], Celery)" at bounding box center [258, 128] width 175 height 8
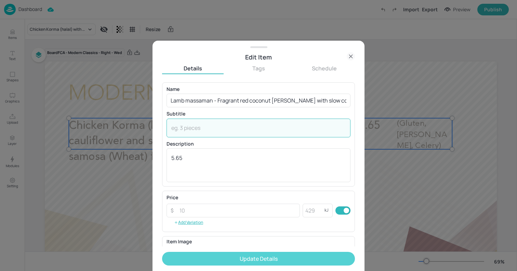
click at [254, 259] on button "Update Details" at bounding box center [258, 259] width 193 height 14
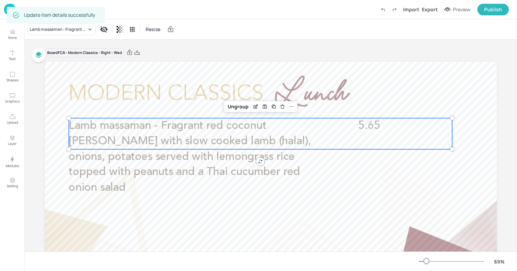
click at [58, 76] on div at bounding box center [271, 189] width 452 height 255
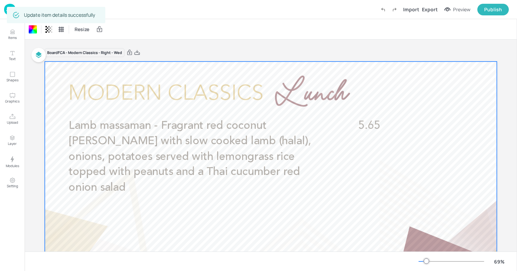
click at [7, 7] on img at bounding box center [10, 9] width 12 height 11
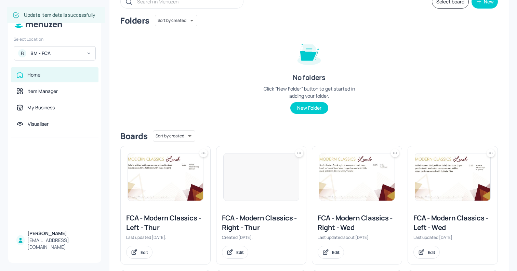
scroll to position [95, 0]
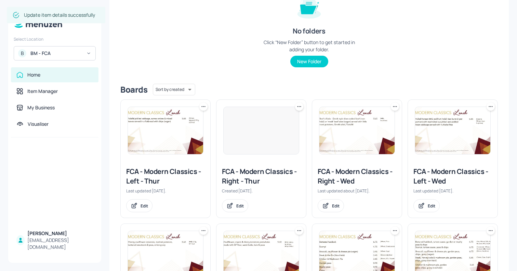
click at [432, 121] on img at bounding box center [452, 130] width 75 height 47
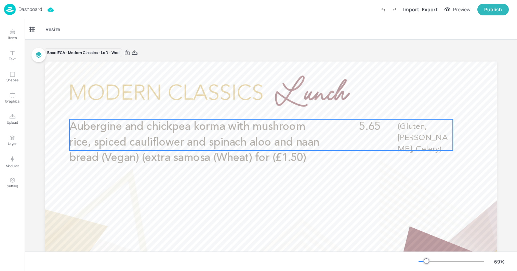
click at [255, 146] on span "Aubergine and chickpea korma with mushroom rice, spiced cauliflower and spinach…" at bounding box center [194, 142] width 250 height 42
click at [254, 110] on icon "Edit Item" at bounding box center [257, 107] width 6 height 5
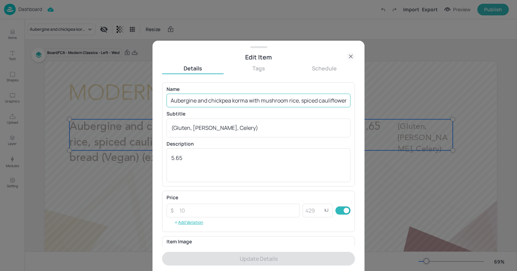
click at [245, 103] on input "Aubergine and chickpea korma with mushroom rice, spiced cauliflower and spinach…" at bounding box center [259, 101] width 184 height 14
paste input "Vegan 'Lamb' massaman - Fragrant red coconut [PERSON_NAME] with vegan 'lamb', o…"
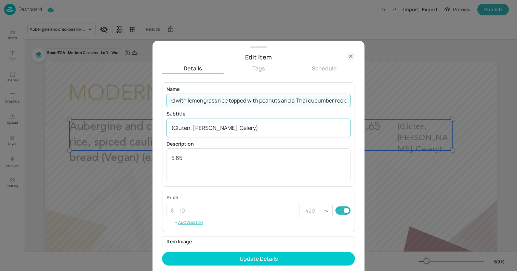
type input "Vegan 'Lamb' massaman - Fragrant red coconut [PERSON_NAME] with vegan 'lamb', o…"
click at [236, 130] on textarea "(Gluten, [PERSON_NAME], Celery)" at bounding box center [258, 128] width 175 height 8
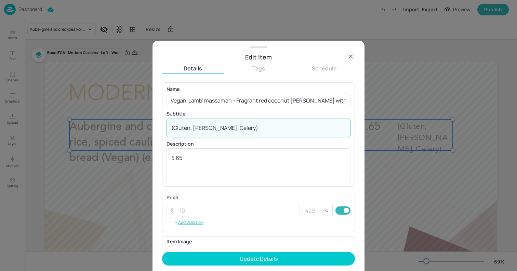
click at [236, 130] on textarea "(Gluten, [PERSON_NAME], Celery)" at bounding box center [258, 128] width 175 height 8
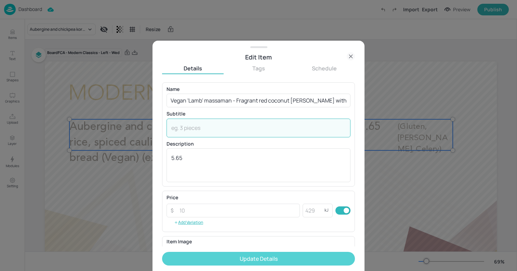
click at [259, 256] on button "Update Details" at bounding box center [258, 259] width 193 height 14
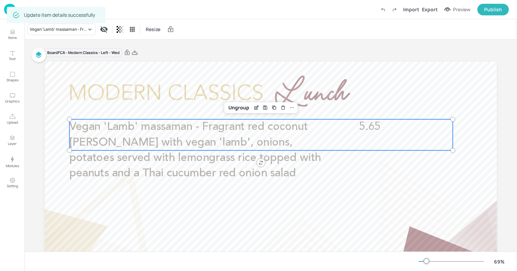
click at [68, 76] on div at bounding box center [271, 189] width 452 height 255
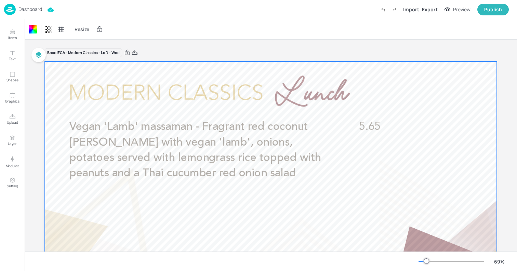
click at [113, 18] on div "Dashboard Import Export Preview Publish" at bounding box center [256, 9] width 505 height 19
click at [30, 8] on p "Dashboard" at bounding box center [30, 9] width 24 height 5
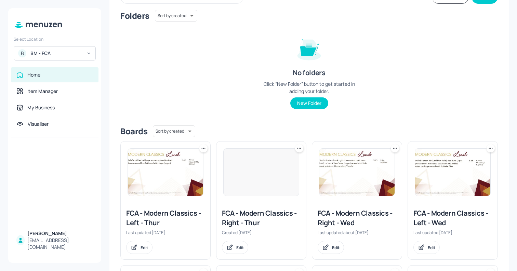
scroll to position [60, 0]
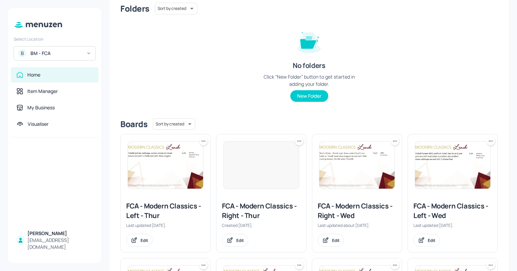
click at [252, 169] on div at bounding box center [261, 165] width 76 height 48
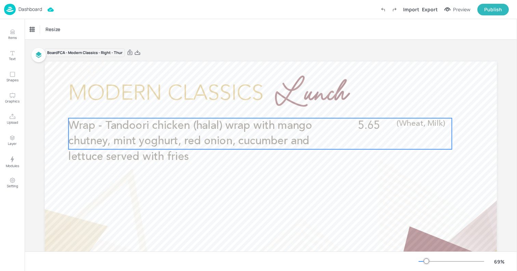
click at [226, 134] on p "Wrap - Tandoori chicken (halal) wrap with mango chutney, mint yoghurt, red onio…" at bounding box center [196, 141] width 256 height 47
click at [255, 106] on icon "Edit Item" at bounding box center [256, 106] width 3 height 3
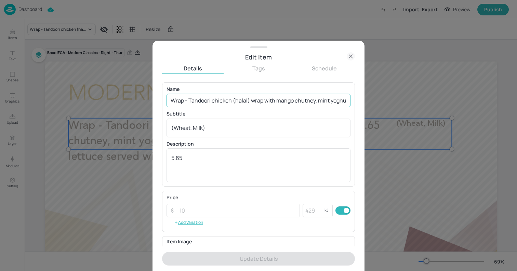
click at [279, 102] on input "Wrap - Tandoori chicken (halal) wrap with mango chutney, mint yoghurt, red onio…" at bounding box center [259, 101] width 184 height 14
paste input "Shawarma - Shawarma chicken (halal) pickled cabbage, sumac onions & mixed leave…"
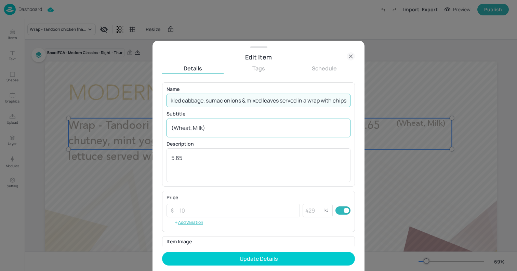
type input "Shawarma - Shawarma chicken (halal) pickled cabbage, sumac onions & mixed leave…"
click at [276, 128] on textarea "(Wheat, Milk)" at bounding box center [258, 128] width 175 height 8
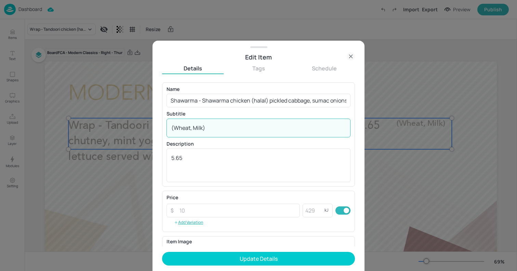
click at [276, 128] on textarea "(Wheat, Milk)" at bounding box center [258, 128] width 175 height 8
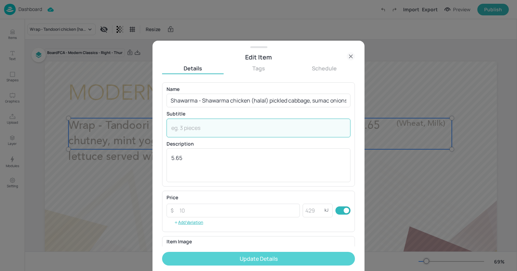
click at [276, 255] on button "Update Details" at bounding box center [258, 259] width 193 height 14
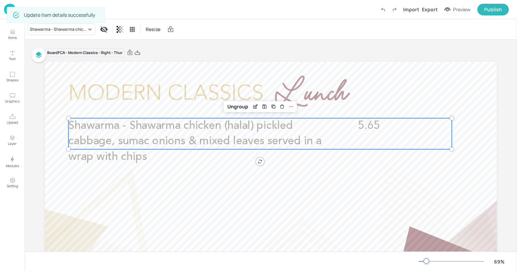
click at [5, 10] on img at bounding box center [10, 9] width 12 height 11
click at [4, 12] on img at bounding box center [10, 9] width 12 height 11
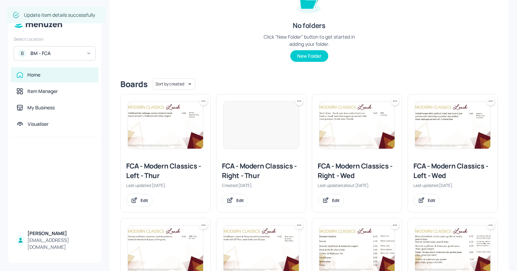
scroll to position [104, 0]
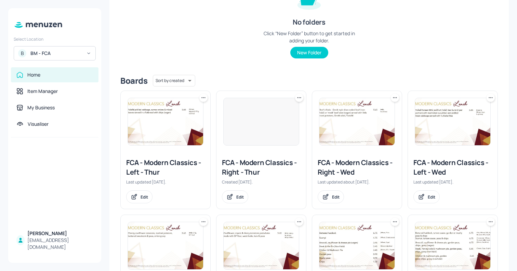
click at [242, 128] on div at bounding box center [261, 122] width 76 height 48
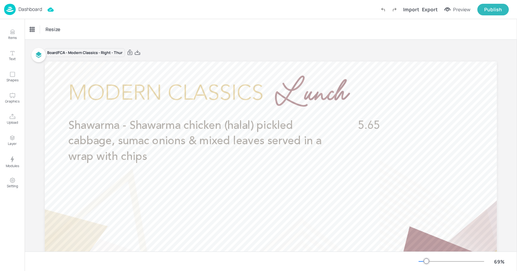
click at [10, 13] on img at bounding box center [10, 9] width 12 height 11
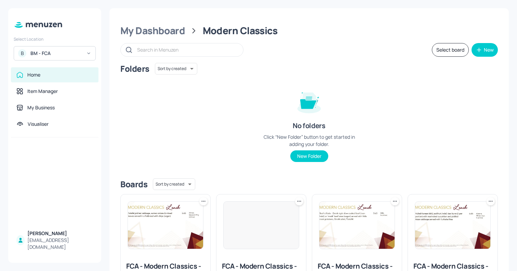
click at [165, 235] on img at bounding box center [165, 225] width 75 height 47
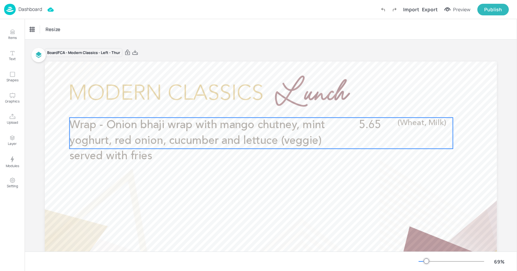
click at [223, 134] on p "Wrap - Onion bhaji wrap with mango chutney, mint yoghurt, red onion, cucumber a…" at bounding box center [197, 141] width 256 height 47
click at [257, 107] on icon "Edit Item" at bounding box center [257, 105] width 6 height 5
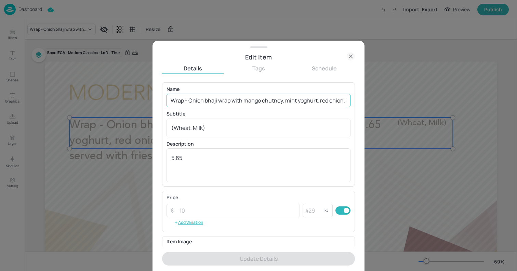
click at [255, 100] on input "Wrap - Onion bhaji wrap with mango chutney, mint yoghurt, red onion, cucumber a…" at bounding box center [259, 101] width 184 height 14
paste input "Shawarma - Spiced falafel, pickled cabbage, sumac onions & mixed leaves served …"
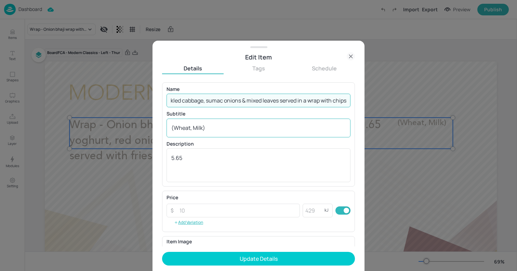
type input "Shawarma - Spiced falafel, pickled cabbage, sumac onions & mixed leaves served …"
click at [221, 125] on textarea "(Wheat, Milk)" at bounding box center [258, 128] width 175 height 8
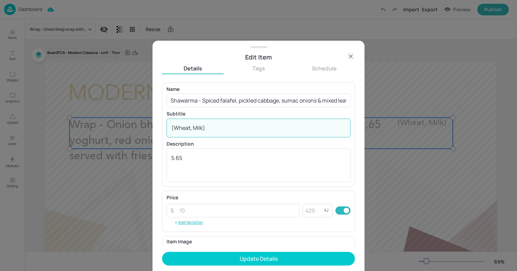
click at [221, 125] on textarea "(Wheat, Milk)" at bounding box center [258, 128] width 175 height 8
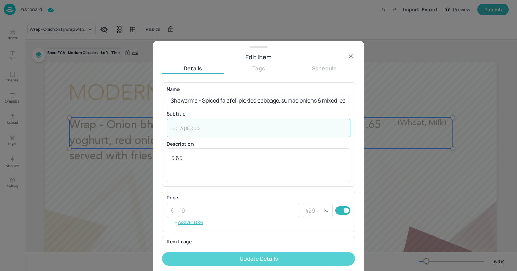
click at [252, 257] on button "Update Details" at bounding box center [258, 259] width 193 height 14
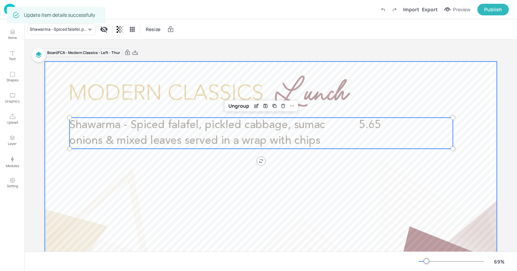
click at [57, 72] on div at bounding box center [271, 189] width 452 height 255
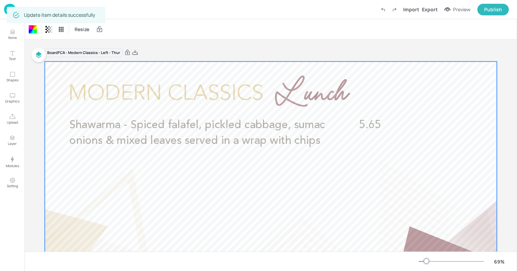
click at [5, 10] on img at bounding box center [10, 9] width 12 height 11
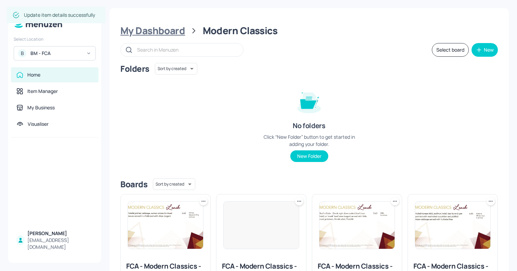
click at [177, 32] on div "My Dashboard" at bounding box center [152, 31] width 65 height 12
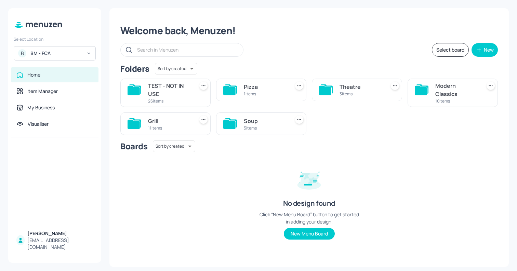
click at [153, 119] on div "Grill" at bounding box center [169, 121] width 43 height 8
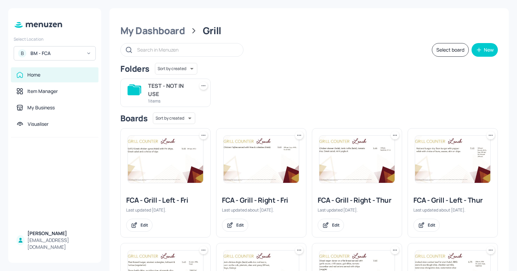
click at [246, 164] on img at bounding box center [261, 159] width 75 height 47
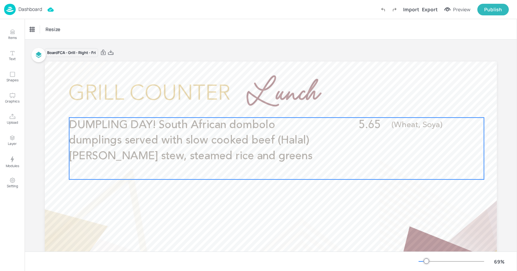
click at [265, 145] on span "DUMPLING DAY! South African dombolo dumplings served with slow cooked beef (Hal…" at bounding box center [190, 141] width 243 height 42
click at [271, 104] on icon "Edit Item" at bounding box center [272, 105] width 6 height 5
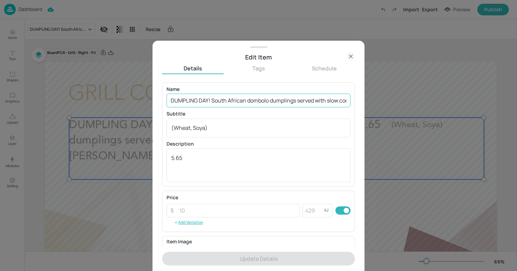
click at [254, 101] on input "DUMPLING DAY! South African dombolo dumplings served with slow cooked beef (Hal…" at bounding box center [259, 101] width 184 height 14
paste input "Rotisserie chicken"
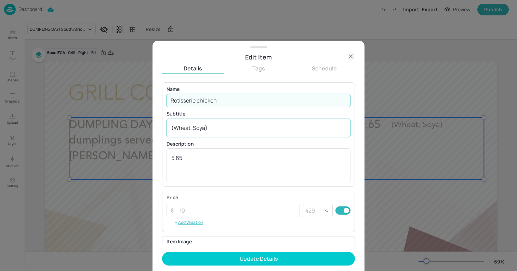
type input "Rotisserie chicken"
click at [246, 131] on textarea "(Wheat, Soya)" at bounding box center [258, 128] width 175 height 8
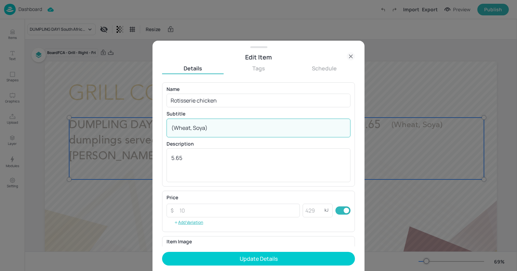
click at [246, 131] on textarea "(Wheat, Soya)" at bounding box center [258, 128] width 175 height 8
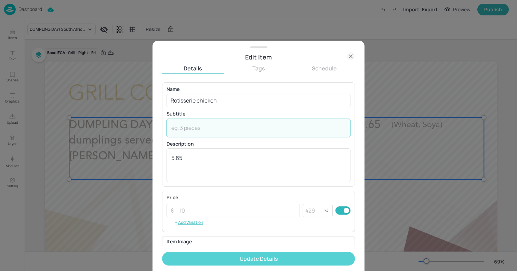
click at [257, 258] on button "Update Details" at bounding box center [258, 259] width 193 height 14
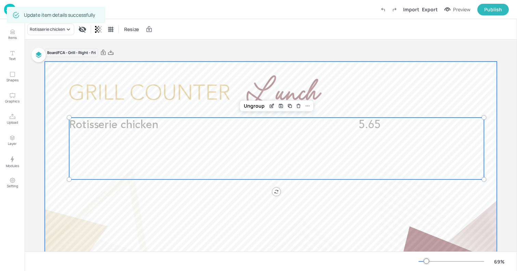
click at [63, 75] on div at bounding box center [271, 189] width 452 height 255
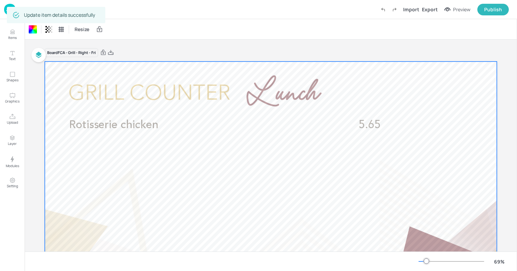
click at [5, 9] on img at bounding box center [10, 9] width 12 height 11
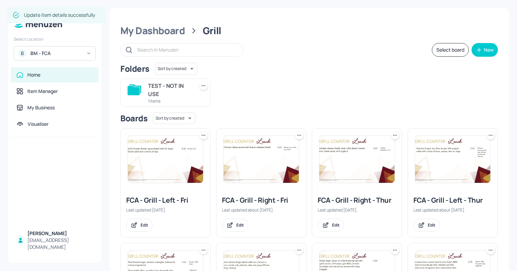
click at [185, 159] on img at bounding box center [165, 159] width 75 height 47
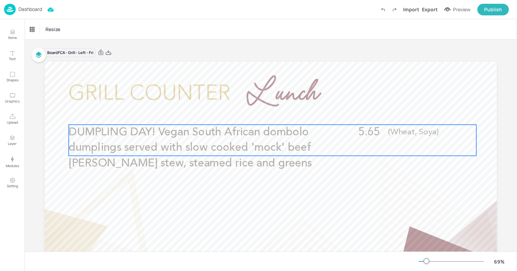
click at [251, 154] on p "DUMPLING DAY! Vegan South African dombolo dumplings served with slow cooked 'mo…" at bounding box center [197, 148] width 256 height 47
click at [265, 116] on icon "Edit Item" at bounding box center [268, 113] width 6 height 5
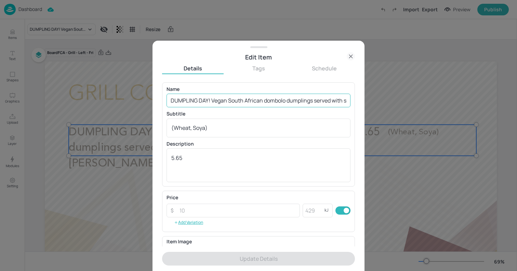
click at [250, 104] on input "DUMPLING DAY! Vegan South African dombolo dumplings served with slow cooked 'mo…" at bounding box center [259, 101] width 184 height 14
paste input "Wrap of the day"
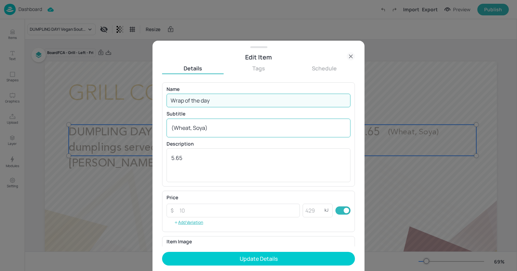
type input "Wrap of the day"
click at [233, 130] on textarea "(Wheat, Soya)" at bounding box center [258, 128] width 175 height 8
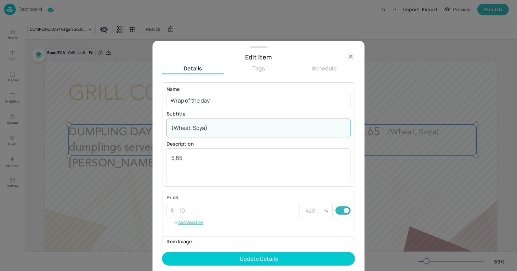
click at [233, 130] on textarea "(Wheat, Soya)" at bounding box center [258, 128] width 175 height 8
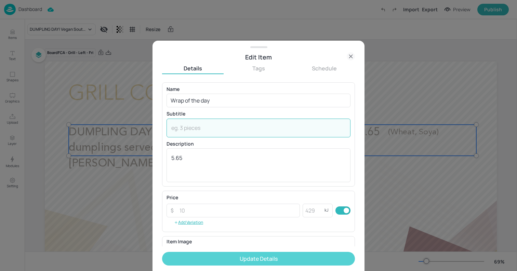
click at [276, 254] on button "Update Details" at bounding box center [258, 259] width 193 height 14
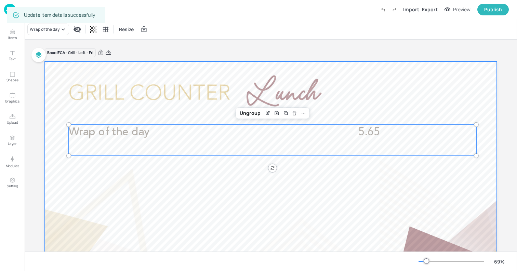
click at [58, 77] on div at bounding box center [271, 189] width 452 height 255
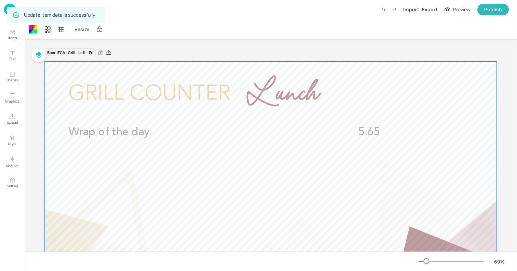
click at [4, 10] on img at bounding box center [10, 9] width 12 height 11
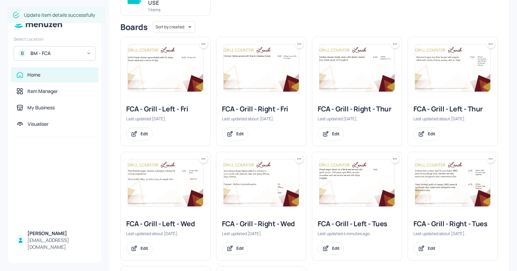
scroll to position [92, 0]
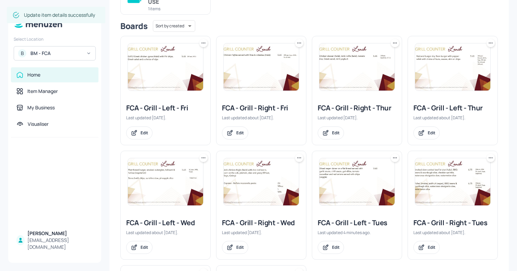
click at [250, 185] on img at bounding box center [261, 181] width 75 height 47
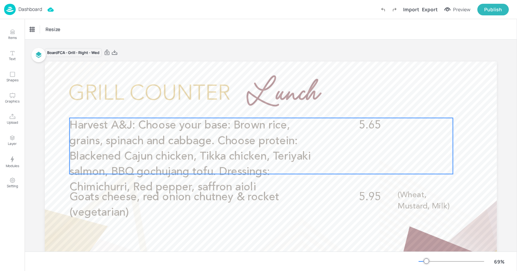
click at [286, 137] on span "Harvest A&J: Choose your base: Brown rice, grains, spinach and cabbage. Choose …" at bounding box center [190, 156] width 242 height 73
click at [256, 108] on icon "Edit Item" at bounding box center [257, 106] width 6 height 5
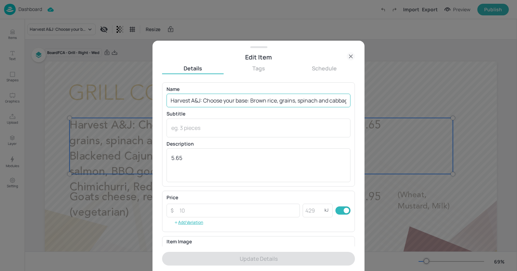
click at [245, 100] on input "Harvest A&J: Choose your base: Brown rice, grains, spinach and cabbage. Choose …" at bounding box center [259, 101] width 184 height 14
paste input "BHM - Mac 'n' cheese bar: Pulled BBQ pork or Pulled buffalo chicken (halal) wit…"
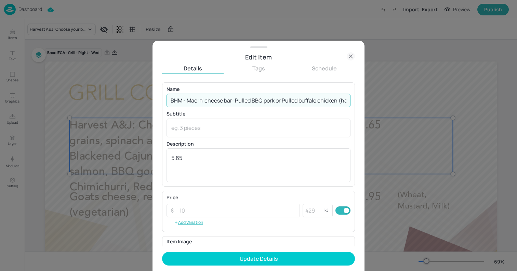
scroll to position [0, 163]
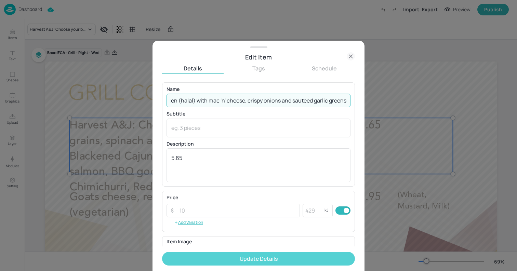
type input "BHM - Mac 'n' cheese bar: Pulled BBQ pork or Pulled buffalo chicken (halal) wit…"
click at [294, 260] on button "Update Details" at bounding box center [258, 259] width 193 height 14
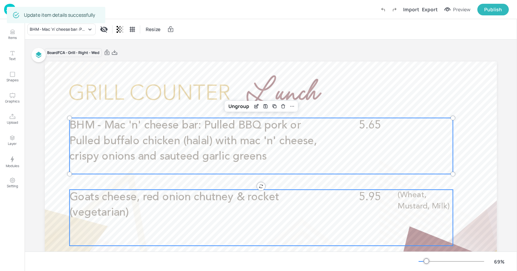
click at [230, 206] on p "Goats cheese, red onion chutney & rocket (vegetarian)" at bounding box center [197, 205] width 256 height 31
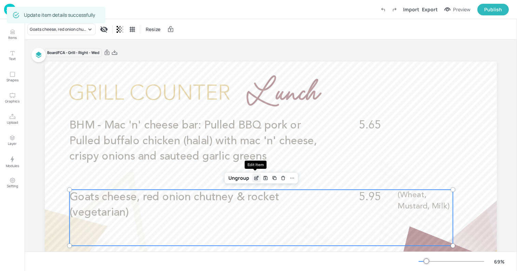
click at [255, 180] on icon "Edit Item" at bounding box center [256, 178] width 3 height 3
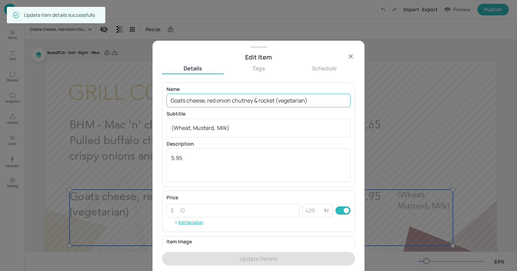
click at [276, 103] on input "Goats cheese, red onion chutney & rocket (vegetarian)" at bounding box center [259, 101] width 184 height 14
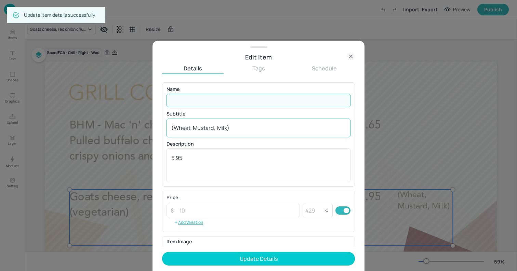
click at [267, 125] on textarea "(Wheat, Mustard, Milk)" at bounding box center [258, 128] width 175 height 8
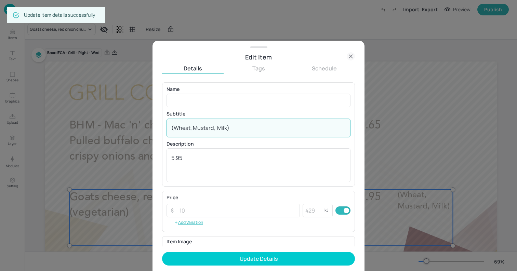
click at [267, 125] on textarea "(Wheat, Mustard, Milk)" at bounding box center [258, 128] width 175 height 8
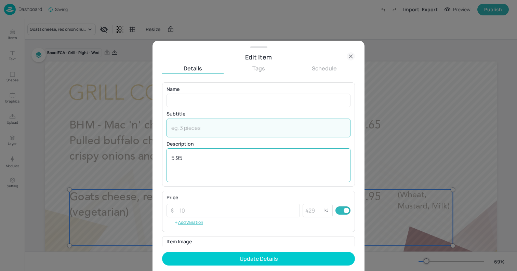
click at [261, 163] on textarea "5.95" at bounding box center [258, 165] width 175 height 23
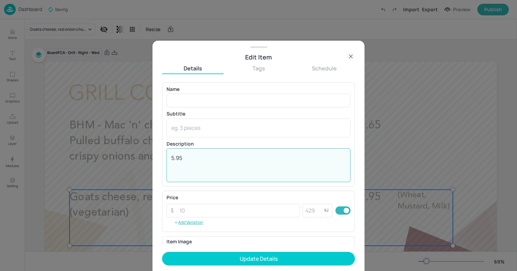
click at [261, 163] on textarea "5.95" at bounding box center [258, 165] width 175 height 23
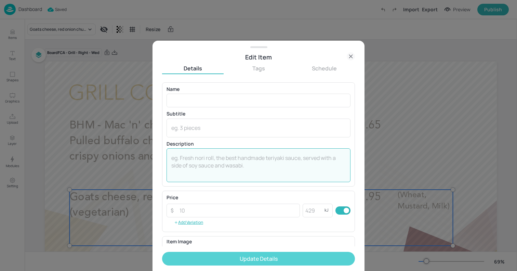
click at [255, 263] on button "Update Details" at bounding box center [258, 259] width 193 height 14
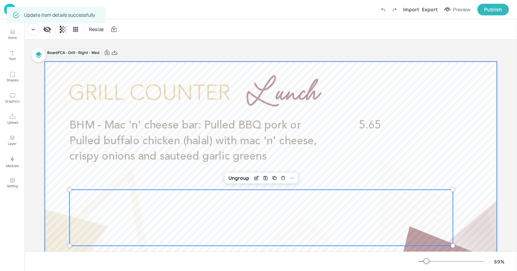
click at [45, 133] on div at bounding box center [271, 189] width 452 height 255
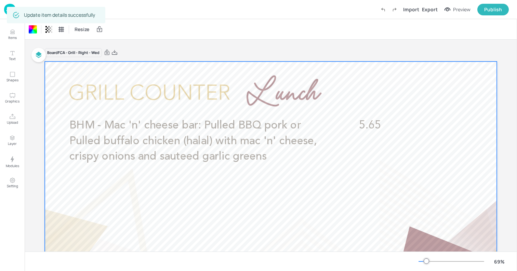
click at [6, 11] on img at bounding box center [10, 9] width 12 height 11
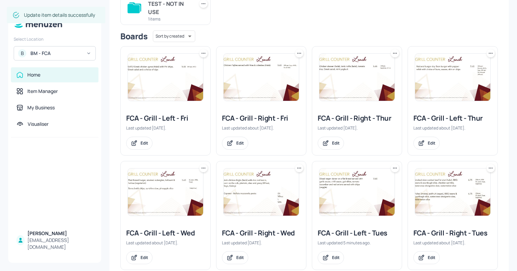
scroll to position [85, 0]
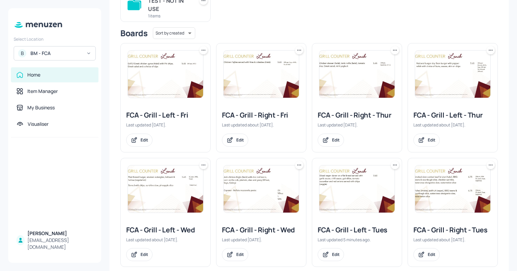
click at [192, 191] on img at bounding box center [165, 189] width 75 height 47
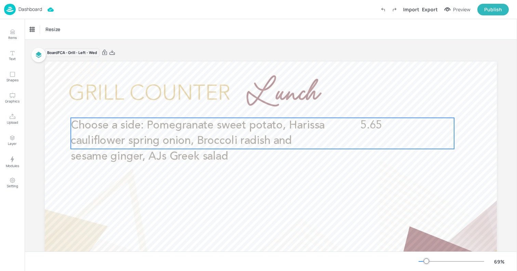
click at [252, 132] on p "Choose a side: Pomegranate sweet potato, Harissa cauliflower spring onion, Broc…" at bounding box center [199, 141] width 256 height 47
click at [258, 108] on icon "Edit Item" at bounding box center [258, 106] width 6 height 5
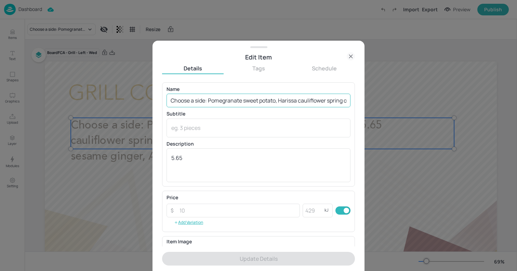
click at [266, 102] on input "Choose a side: Pomegranate sweet potato, Harissa cauliflower spring onion, Broc…" at bounding box center [259, 101] width 184 height 14
paste input "BHM - Mac 'n' cheese bar: BBQ pulled Jackfruit served with mac 'n' cheese, cris…"
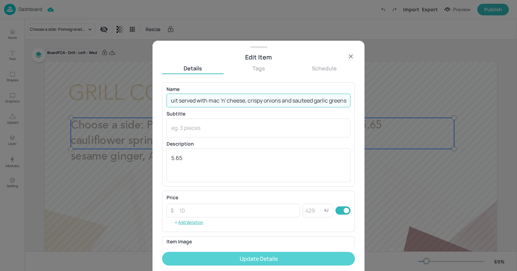
type input "BHM - Mac 'n' cheese bar: BBQ pulled Jackfruit served with mac 'n' cheese, cris…"
click at [286, 258] on button "Update Details" at bounding box center [258, 259] width 193 height 14
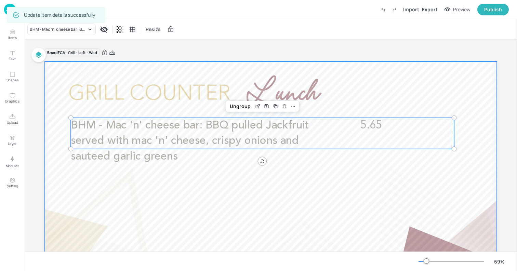
click at [68, 71] on div at bounding box center [271, 189] width 452 height 255
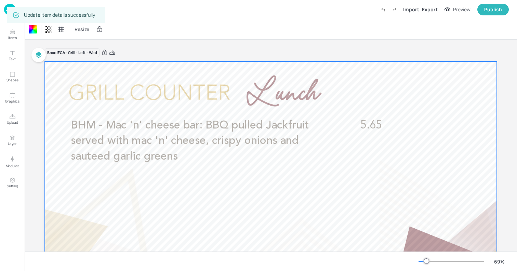
click at [4, 8] on div "Dashboard Import Export Preview Publish" at bounding box center [258, 9] width 517 height 19
click at [6, 9] on img at bounding box center [10, 9] width 12 height 11
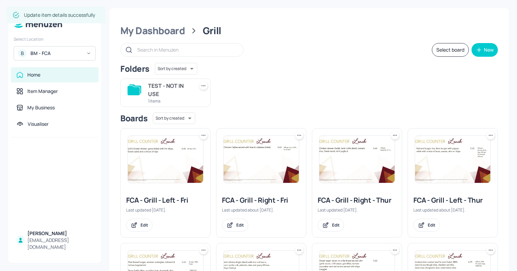
click at [342, 163] on img at bounding box center [357, 159] width 75 height 47
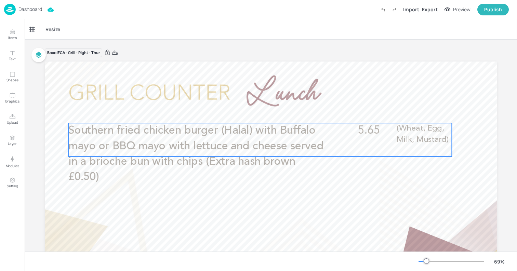
click at [286, 160] on span "Southern fried chicken burger (Halal) with Buffalo mayo or BBQ mayo with lettuc…" at bounding box center [195, 153] width 255 height 57
click at [256, 113] on icon "Edit Item" at bounding box center [256, 111] width 6 height 5
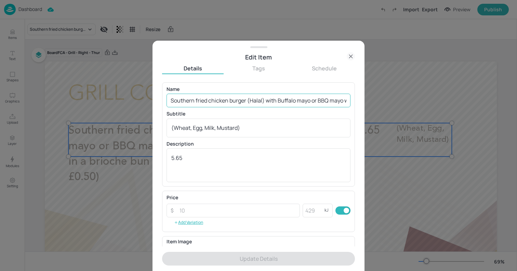
click at [267, 94] on input "Southern fried chicken burger (Halal) with Buffalo mayo or BBQ mayo with lettuc…" at bounding box center [259, 101] width 184 height 14
paste input "Classic German Bratwurst served with Sauerkraut, mini potato rosti, beer cheese…"
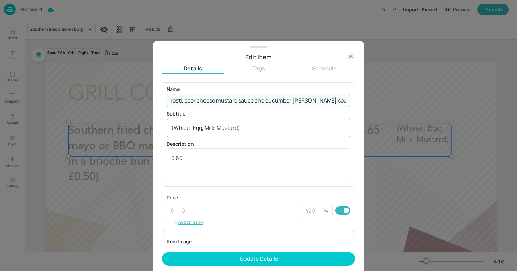
type input "Classic German Bratwurst served with Sauerkraut, mini potato rosti, beer cheese…"
click at [255, 129] on textarea "(Wheat, Egg, Milk, Mustard)" at bounding box center [258, 128] width 175 height 8
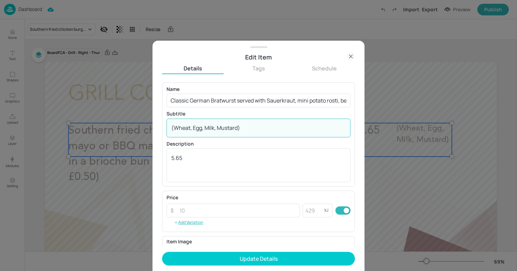
click at [255, 129] on textarea "(Wheat, Egg, Milk, Mustard)" at bounding box center [258, 128] width 175 height 8
click at [265, 251] on form "Name Classic German Bratwurst served with Sauerkraut, mini potato rosti, beer c…" at bounding box center [258, 176] width 193 height 189
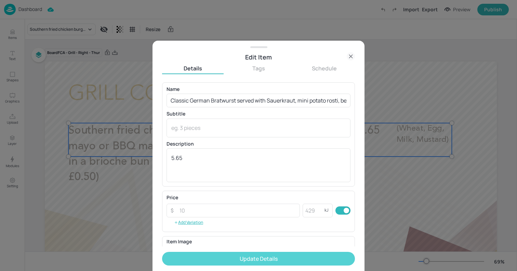
click at [268, 259] on button "Update Details" at bounding box center [258, 259] width 193 height 14
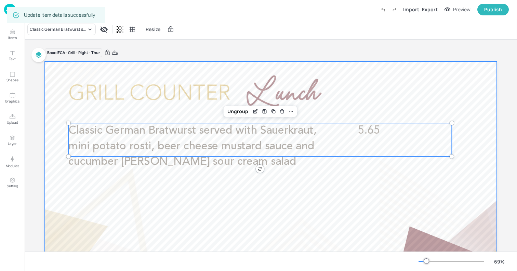
click at [132, 75] on div at bounding box center [271, 189] width 452 height 255
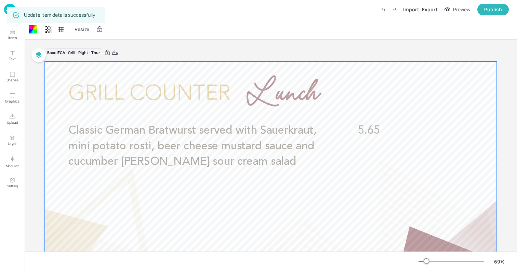
click at [215, 42] on div "Board FCA - Grill - Right - Thur Classic German Bratwurst served with Sauerkrau…" at bounding box center [271, 187] width 452 height 294
click at [6, 12] on img at bounding box center [10, 9] width 12 height 11
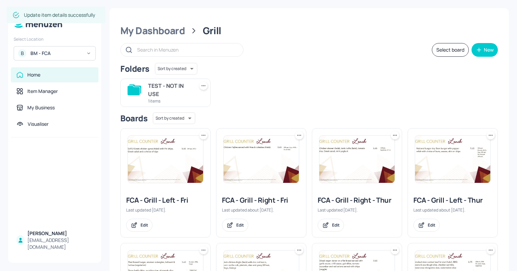
click at [471, 165] on img at bounding box center [452, 159] width 75 height 47
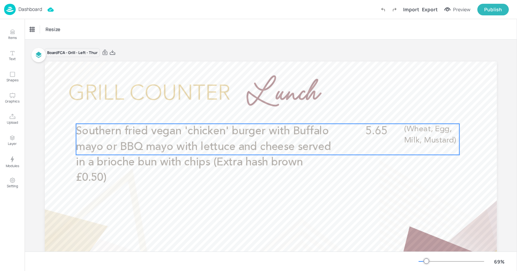
click at [254, 143] on span "Southern fried vegan 'chicken' burger with Buffalo mayo or BBQ mayo with lettuc…" at bounding box center [203, 154] width 255 height 57
click at [264, 111] on icon "Edit Item" at bounding box center [264, 111] width 1 height 1
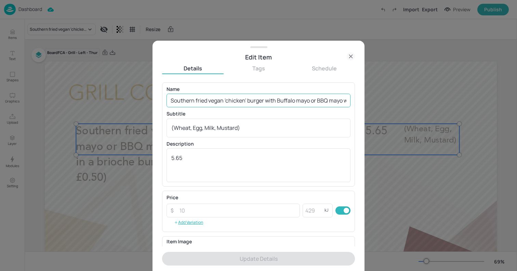
click at [254, 100] on input "Southern fried vegan 'chicken' burger with Buffalo mayo or BBQ mayo with lettuc…" at bounding box center [259, 101] width 184 height 14
paste input "Crispy field mushroom schnitzel served with Sauerkraut, mini potato rosti, beer…"
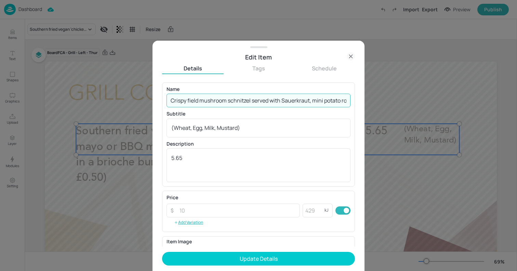
scroll to position [0, 194]
type input "Crispy field mushroom schnitzel served with Sauerkraut, mini potato rosti, beer…"
click at [254, 128] on textarea "(Wheat, Egg, Milk, Mustard)" at bounding box center [258, 128] width 175 height 8
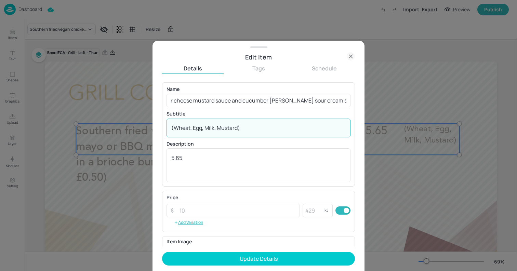
scroll to position [0, 0]
click at [254, 128] on textarea "(Wheat, Egg, Milk, Mustard)" at bounding box center [258, 128] width 175 height 8
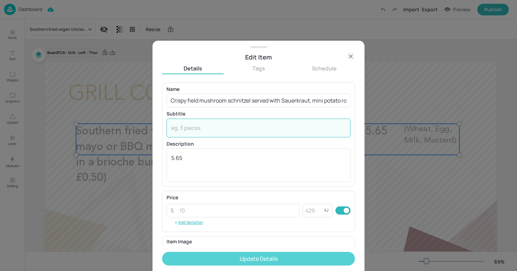
click at [270, 261] on button "Update Details" at bounding box center [258, 259] width 193 height 14
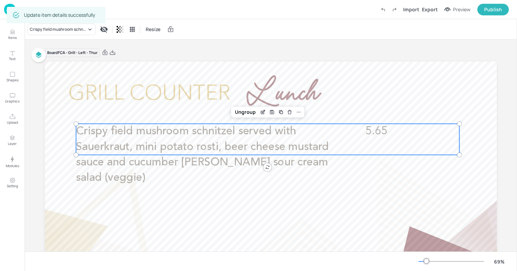
click at [57, 84] on div at bounding box center [271, 189] width 452 height 255
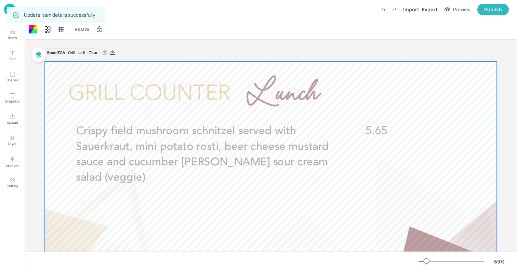
click at [6, 9] on img at bounding box center [10, 9] width 12 height 11
